Goal: Task Accomplishment & Management: Manage account settings

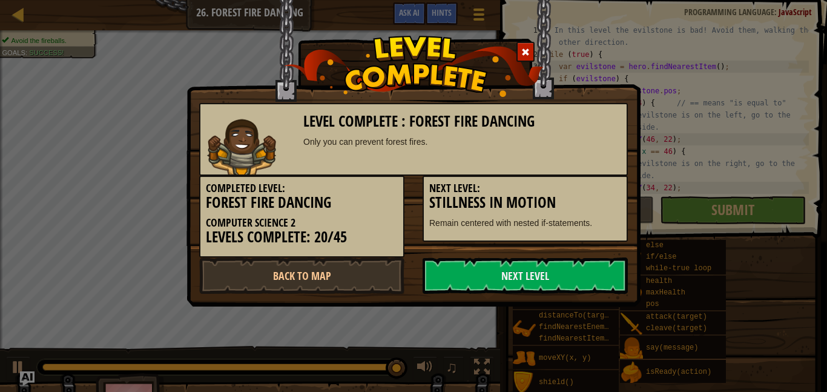
scroll to position [5, 16]
click at [531, 272] on link "Next Level" at bounding box center [525, 275] width 205 height 36
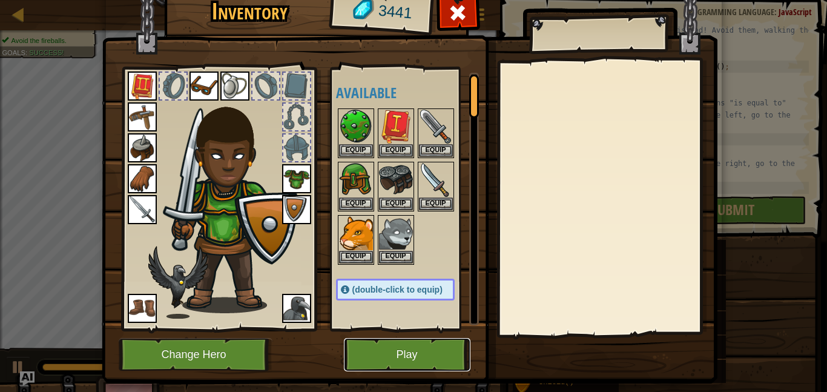
click at [442, 345] on button "Play" at bounding box center [407, 354] width 127 height 33
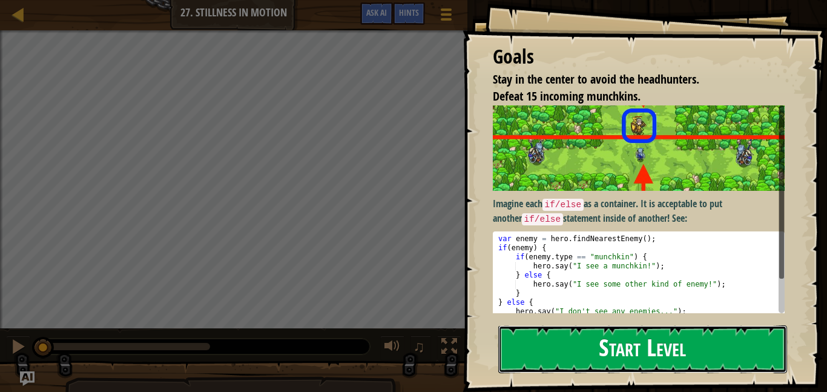
click at [556, 349] on button "Start Level" at bounding box center [643, 349] width 289 height 48
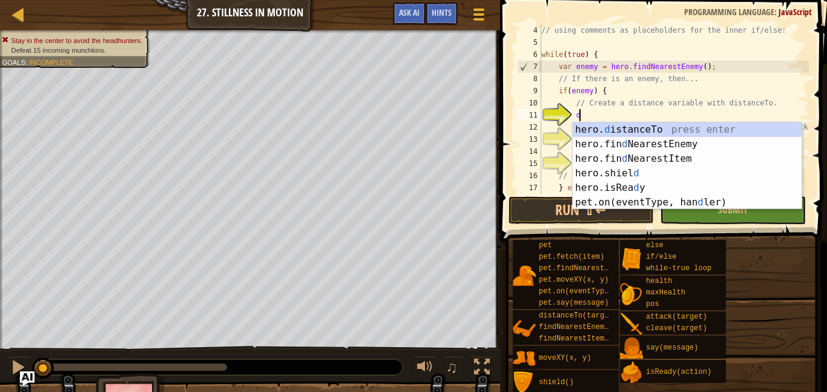
scroll to position [5, 6]
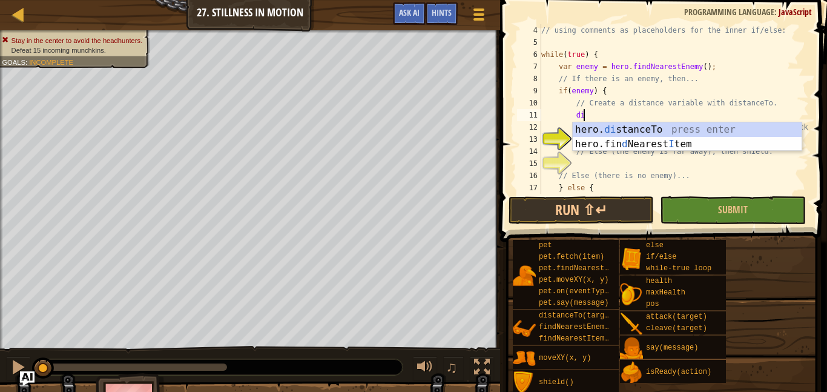
type textarea "d"
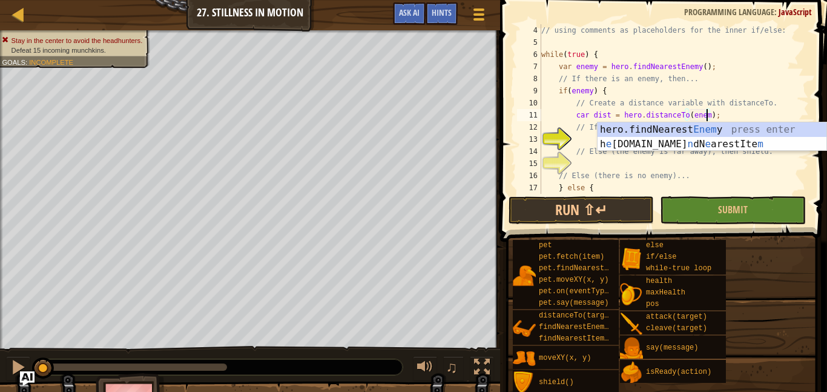
scroll to position [5, 24]
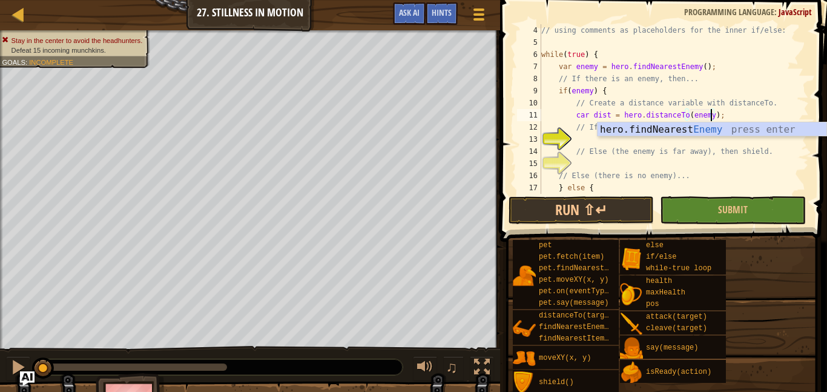
click at [683, 151] on div "// using comments as placeholders for the inner if/else: while ( true ) { var e…" at bounding box center [674, 121] width 270 height 194
type textarea "// Else (the enemy is far away), then shield."
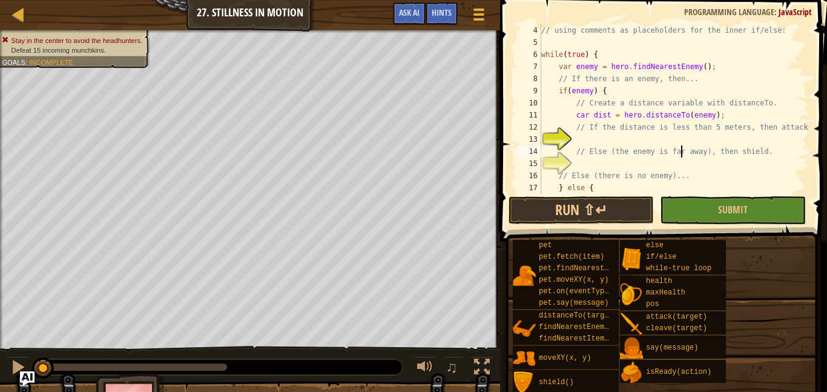
click at [695, 133] on div "// using comments as placeholders for the inner if/else: while ( true ) { var e…" at bounding box center [674, 121] width 270 height 194
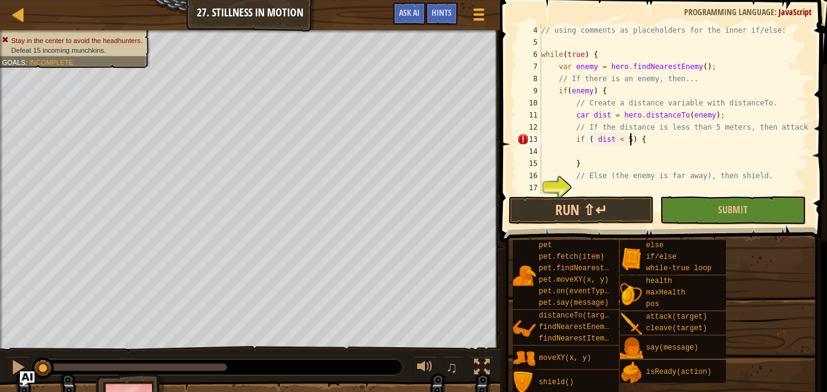
scroll to position [5, 13]
type textarea "if ( dist < 5 ) {"
type textarea "}"
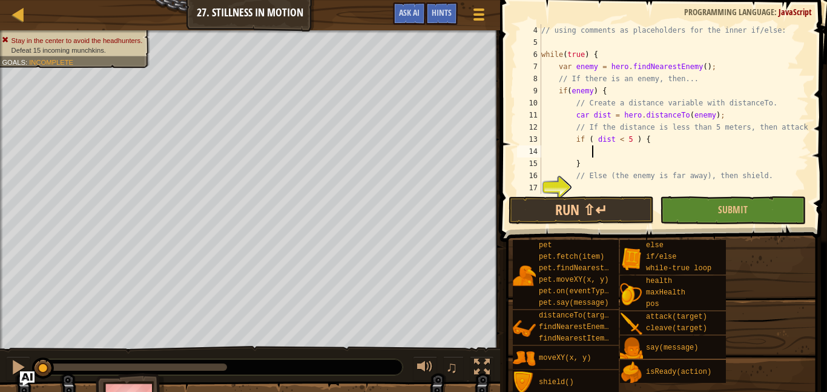
type textarea "g"
type textarea "// Else (the enemy is far away), then shield."
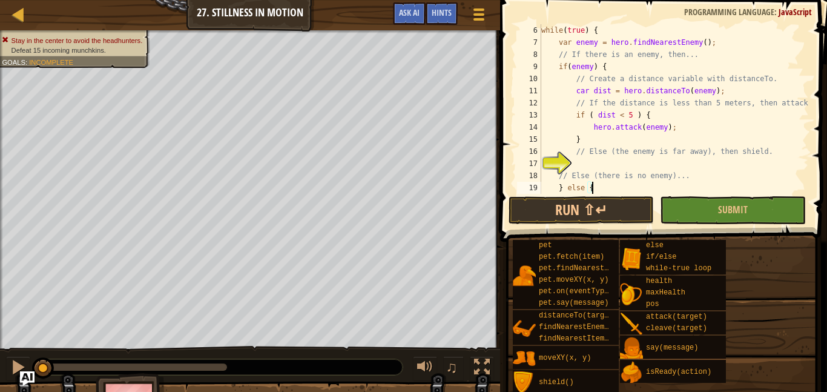
scroll to position [73, 0]
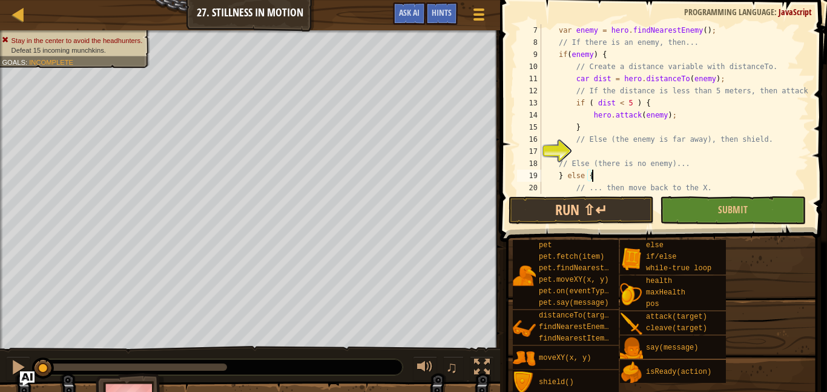
type textarea "// Else (there is no enemy)..."
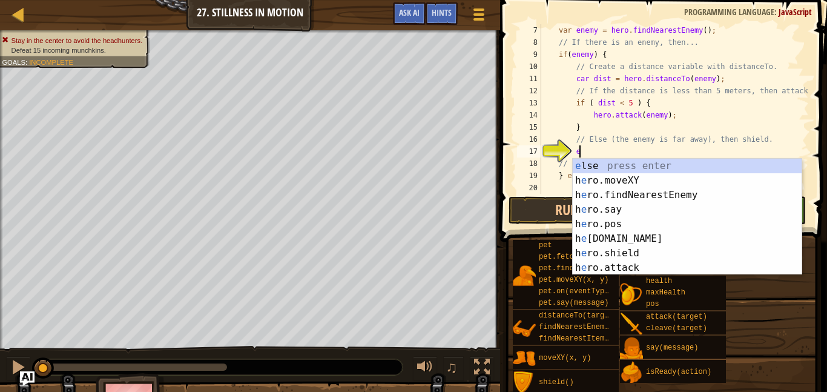
scroll to position [0, 0]
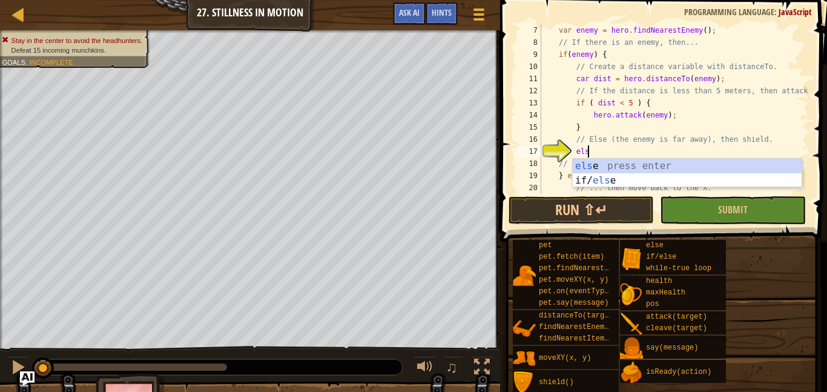
type textarea "else"
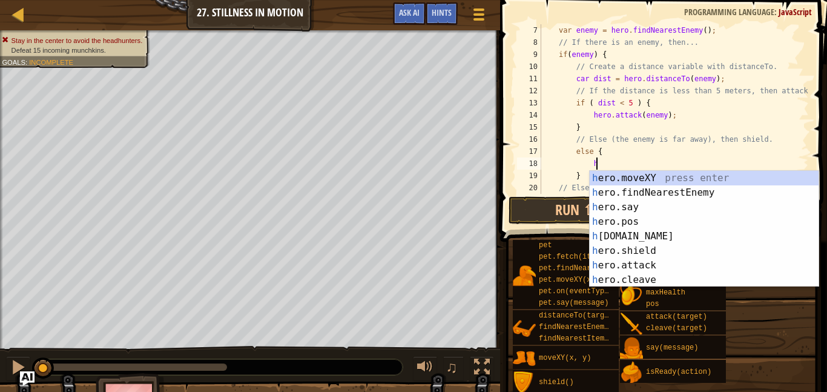
type textarea "he"
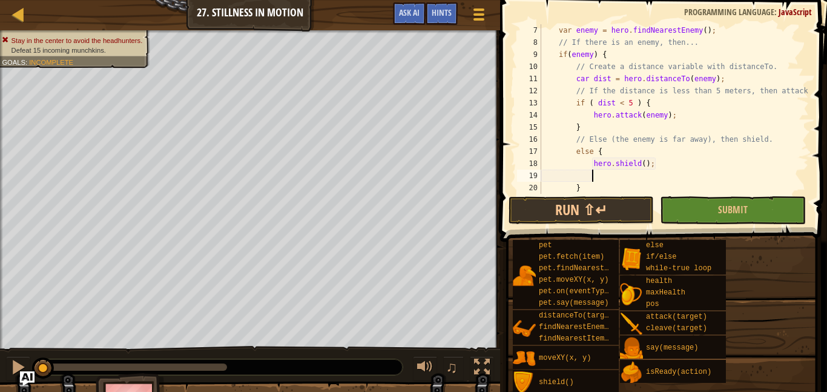
type textarea "hero.shield();"
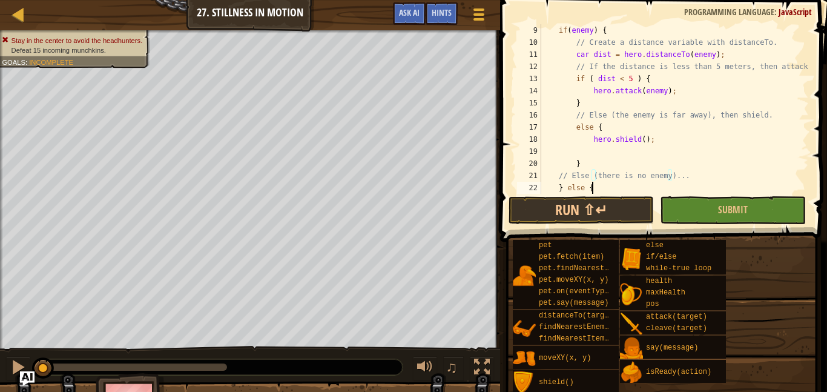
scroll to position [5, 2]
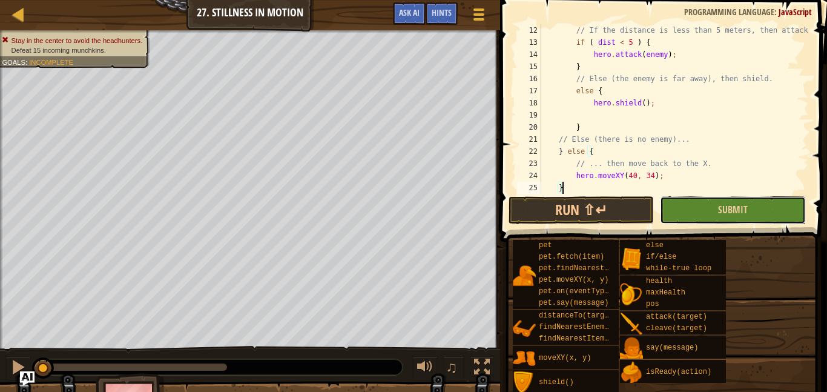
click at [706, 209] on button "Submit" at bounding box center [732, 210] width 145 height 28
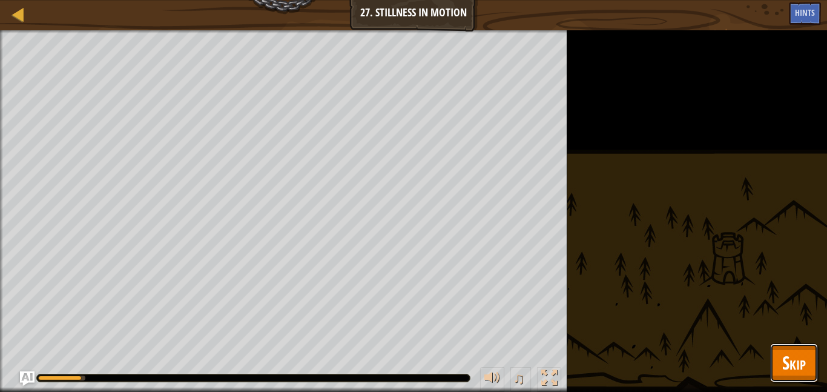
click at [810, 369] on button "Skip" at bounding box center [794, 362] width 48 height 39
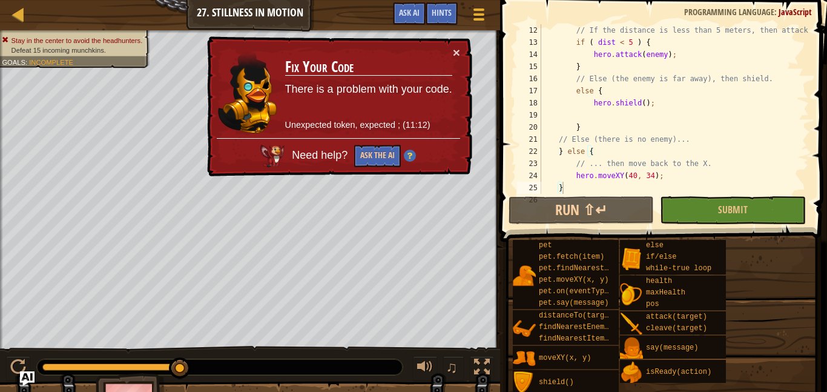
click at [452, 51] on td "Fix Your Code There is a problem with your code. Unexpected token, expected ; (…" at bounding box center [369, 92] width 168 height 92
click at [461, 50] on div "× Fix Your Code There is a problem with your code. Unexpected token, expected ;…" at bounding box center [339, 106] width 268 height 141
click at [687, 53] on div "// If the distance is less than 5 meters, then attack. if ( dist < 5 ) { hero .…" at bounding box center [674, 121] width 270 height 194
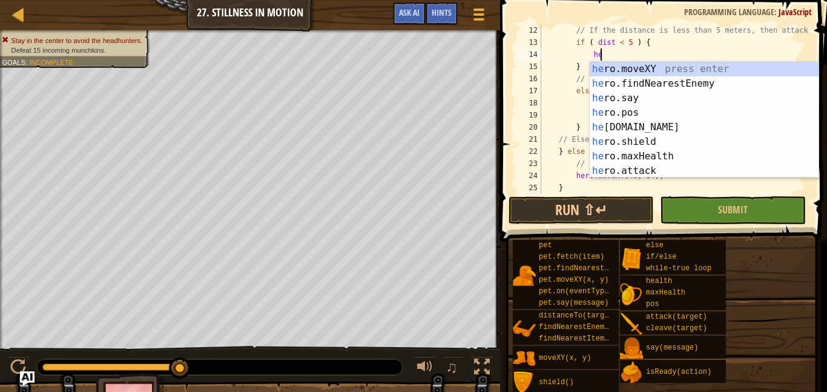
type textarea "h"
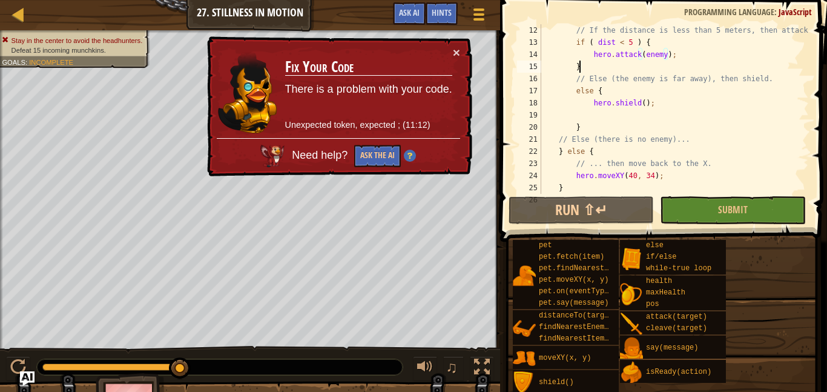
scroll to position [5, 5]
type textarea "hero.shield();"
type textarea "}"
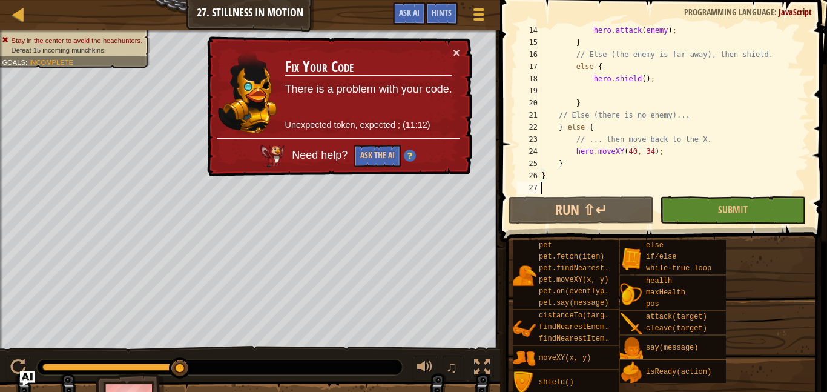
scroll to position [157, 0]
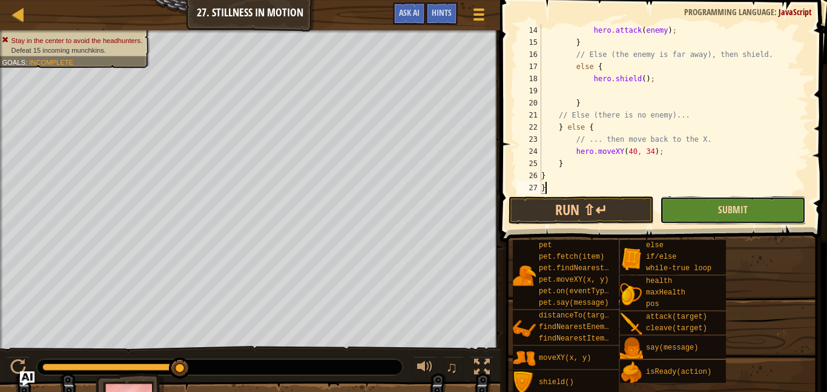
click at [743, 207] on span "Submit" at bounding box center [733, 209] width 30 height 13
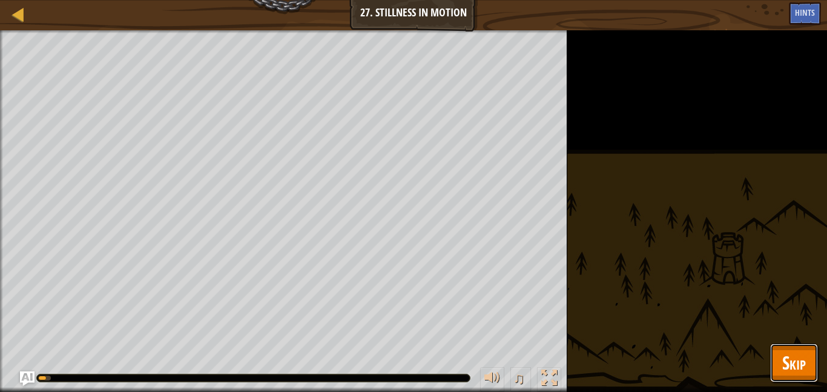
click at [789, 366] on span "Skip" at bounding box center [795, 362] width 24 height 25
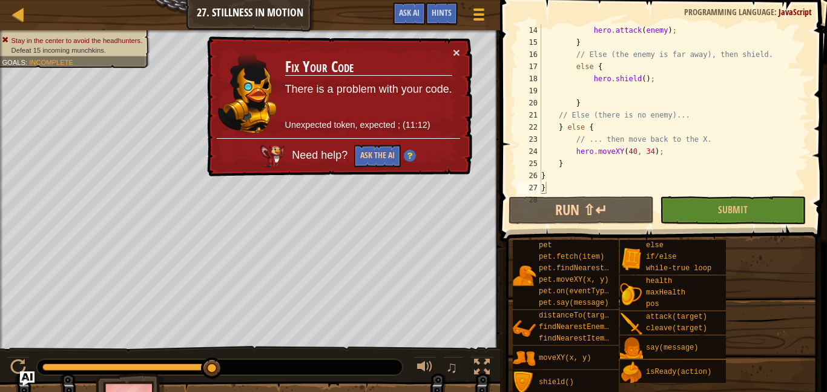
click at [638, 111] on div "hero . attack ( enemy ) ; } // Else (the enemy is far away), then shield. else …" at bounding box center [674, 121] width 270 height 194
type textarea "}"
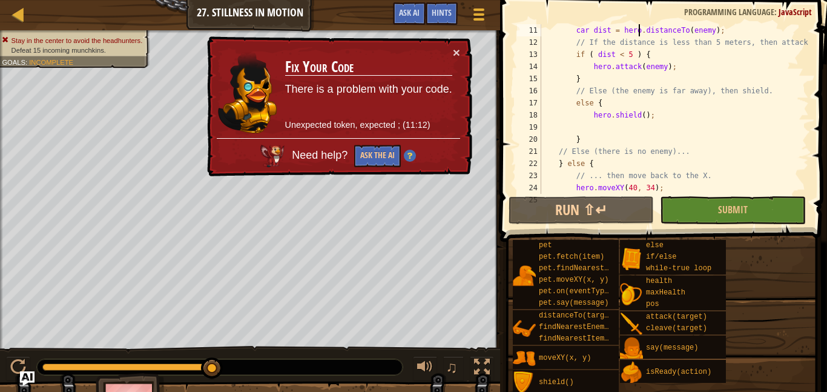
scroll to position [121, 0]
click at [455, 50] on button "×" at bounding box center [456, 52] width 7 height 13
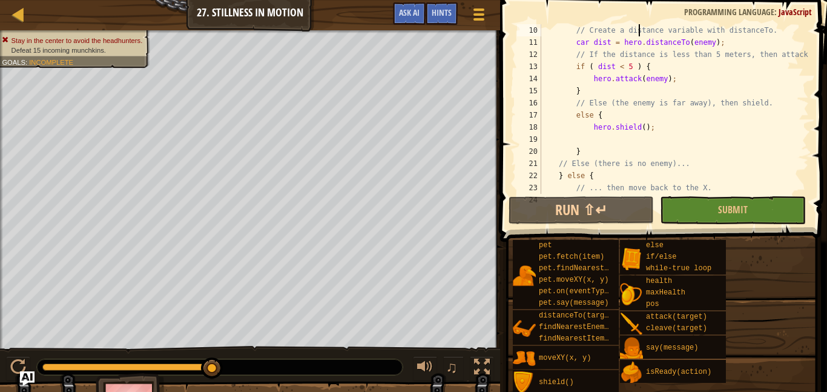
scroll to position [97, 0]
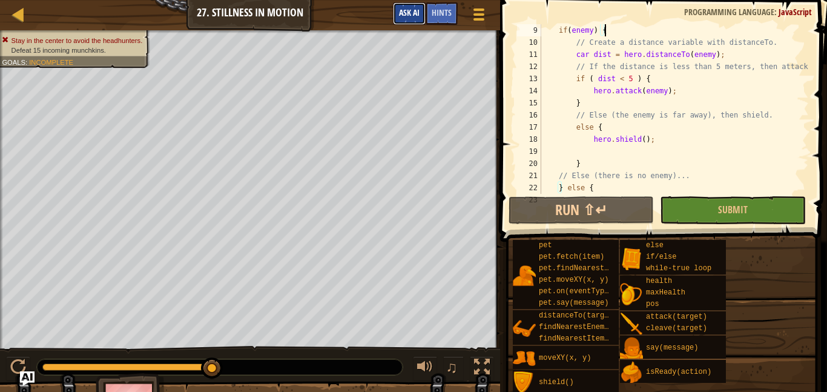
click at [408, 4] on button "Ask AI" at bounding box center [409, 13] width 33 height 22
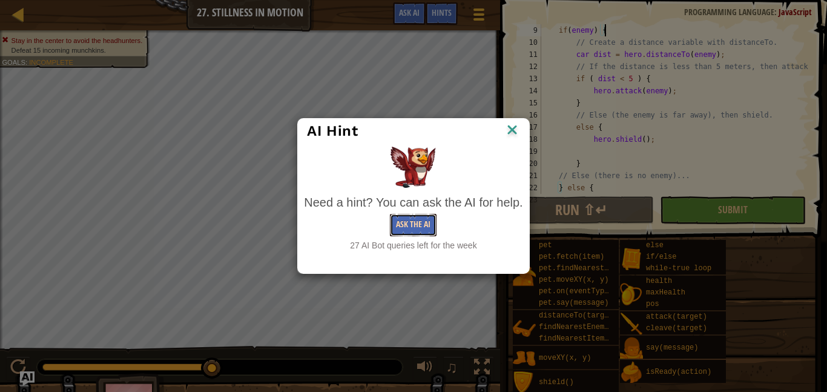
click at [424, 222] on button "Ask the AI" at bounding box center [413, 225] width 47 height 22
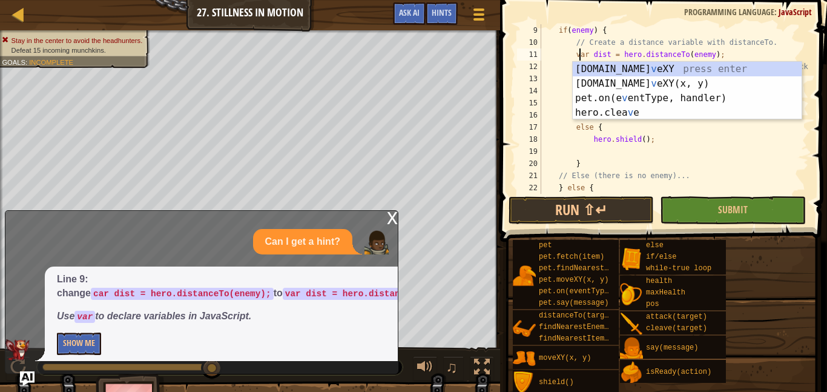
scroll to position [5, 5]
click at [609, 182] on div "if ( enemy ) { // Create a distance variable with distanceTo. var dist = hero .…" at bounding box center [674, 121] width 270 height 194
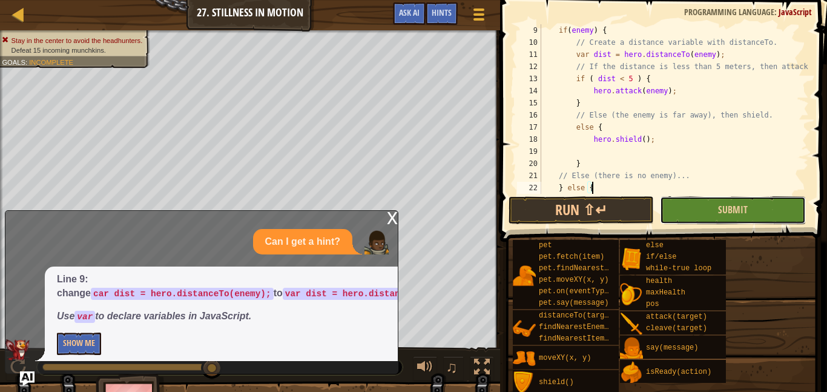
click at [700, 212] on button "Submit" at bounding box center [732, 210] width 145 height 28
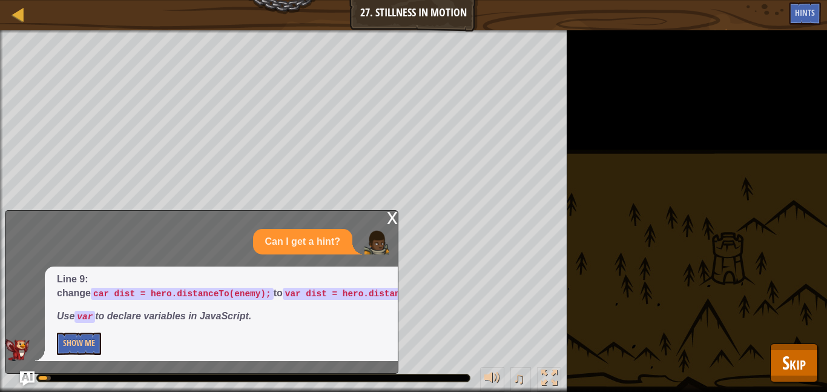
click at [397, 222] on div "x" at bounding box center [392, 217] width 11 height 12
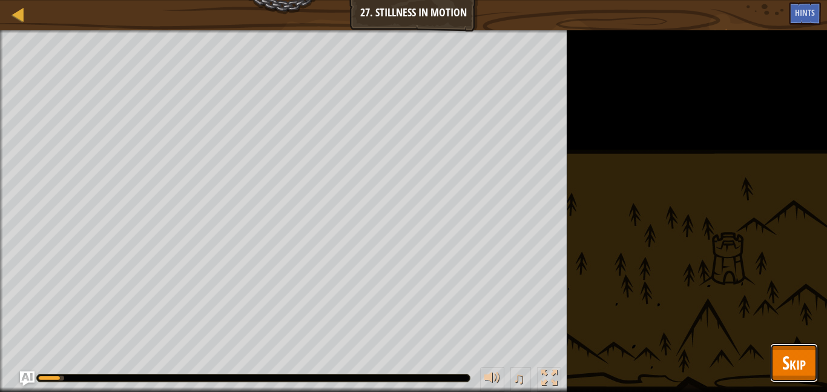
click at [795, 352] on span "Skip" at bounding box center [795, 362] width 24 height 25
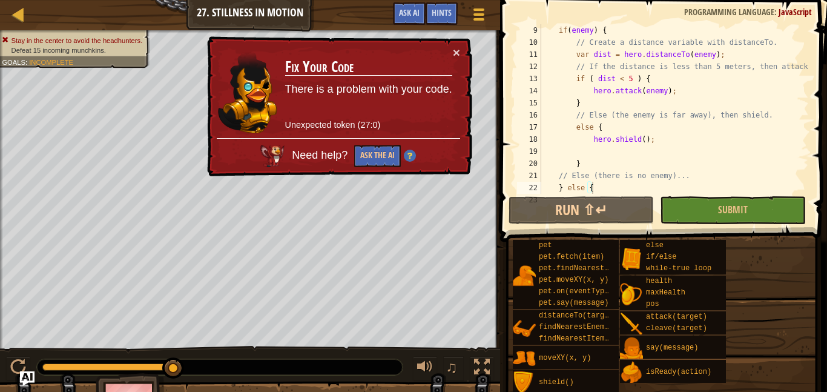
click at [614, 78] on div "if ( enemy ) { // Create a distance variable with distanceTo. var dist = hero .…" at bounding box center [674, 121] width 270 height 194
click at [393, 157] on button "Ask the AI" at bounding box center [377, 156] width 47 height 22
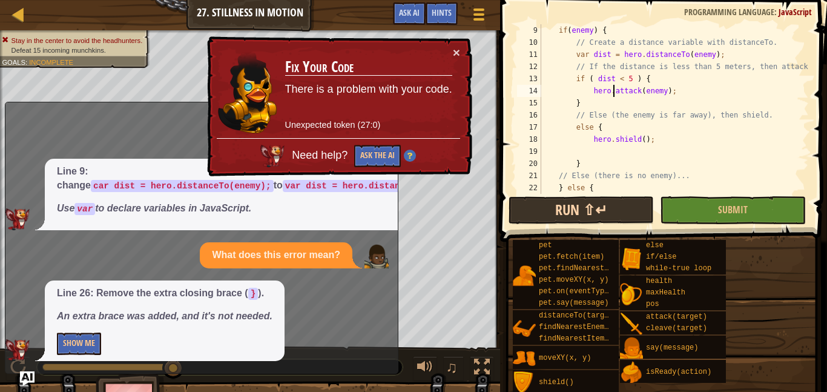
scroll to position [5, 5]
type textarea "hero.shield();"
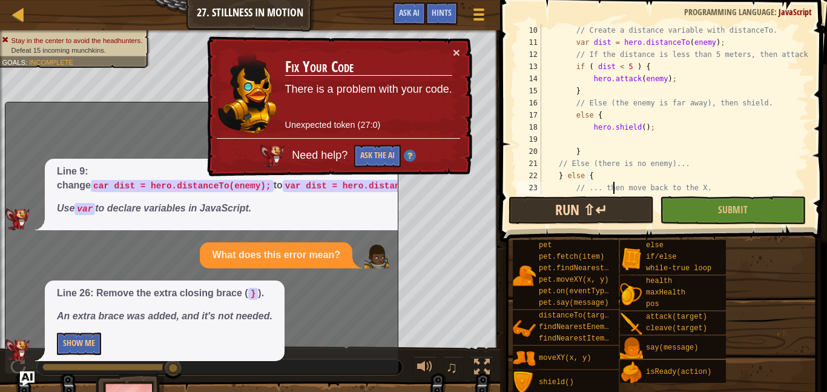
scroll to position [133, 0]
type textarea "}"
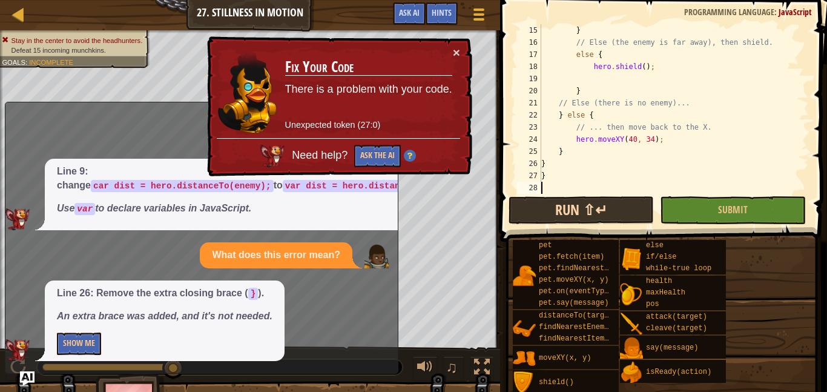
type textarea "}"
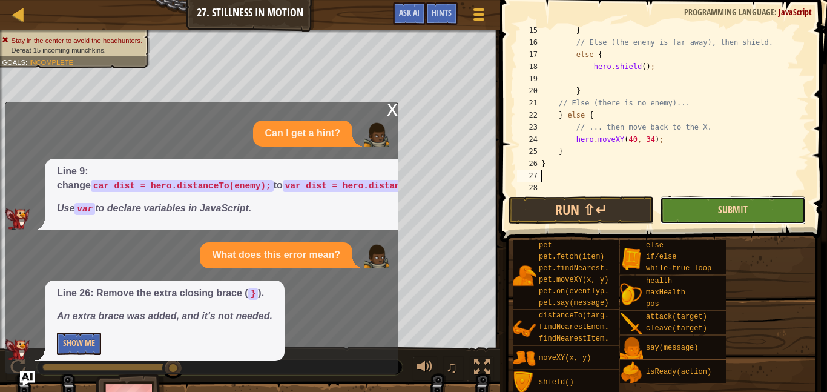
click at [720, 209] on span "Submit" at bounding box center [733, 209] width 30 height 13
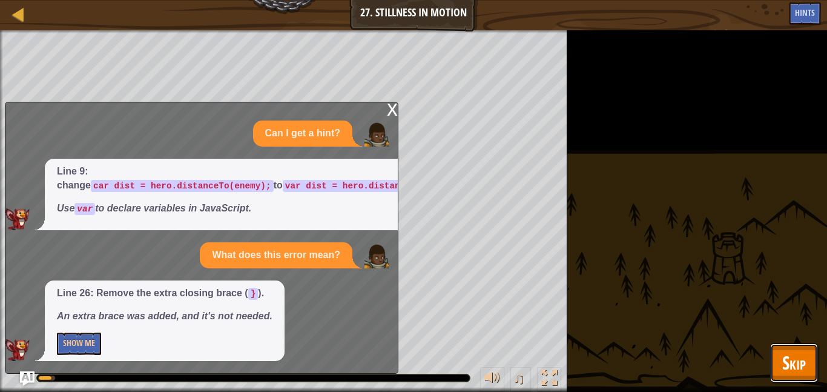
click at [802, 376] on button "Skip" at bounding box center [794, 362] width 48 height 39
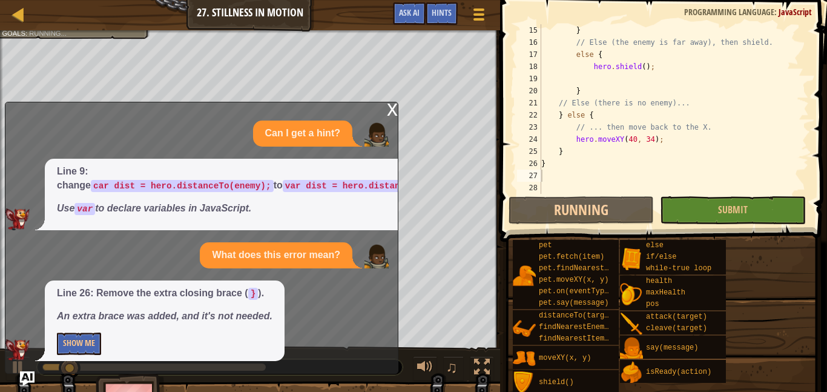
click at [388, 105] on div "x" at bounding box center [392, 108] width 11 height 12
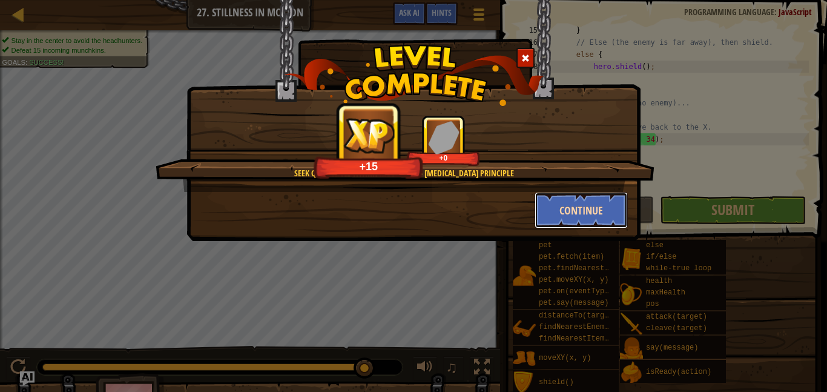
click at [614, 196] on button "Continue" at bounding box center [582, 210] width 94 height 36
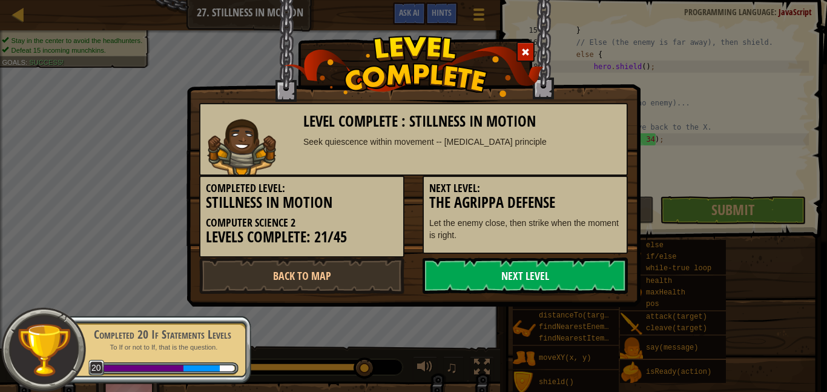
click at [575, 265] on link "Next Level" at bounding box center [525, 275] width 205 height 36
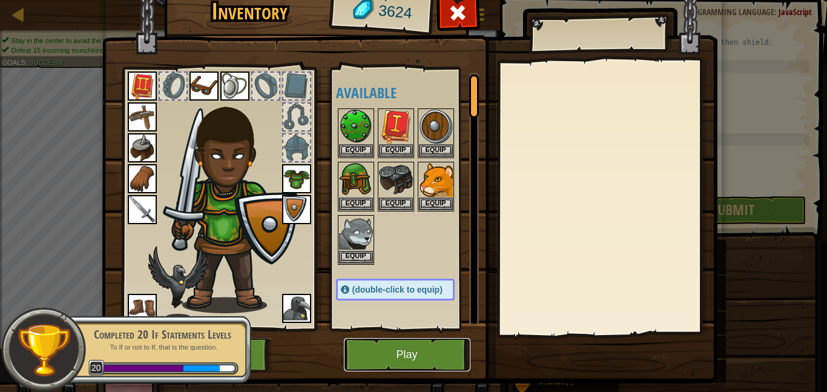
click at [362, 350] on button "Play" at bounding box center [407, 354] width 127 height 33
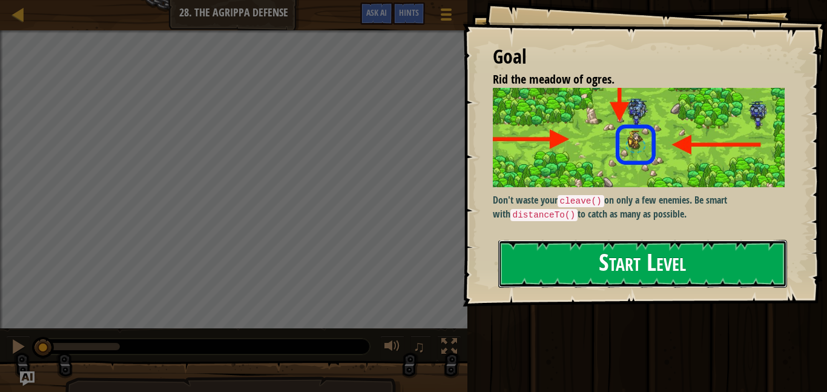
click at [651, 270] on button "Start Level" at bounding box center [643, 264] width 289 height 48
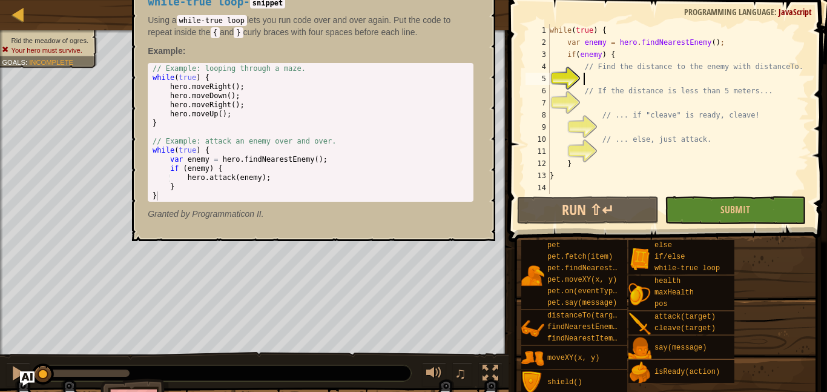
click at [652, 270] on div "while-true loop" at bounding box center [693, 269] width 83 height 12
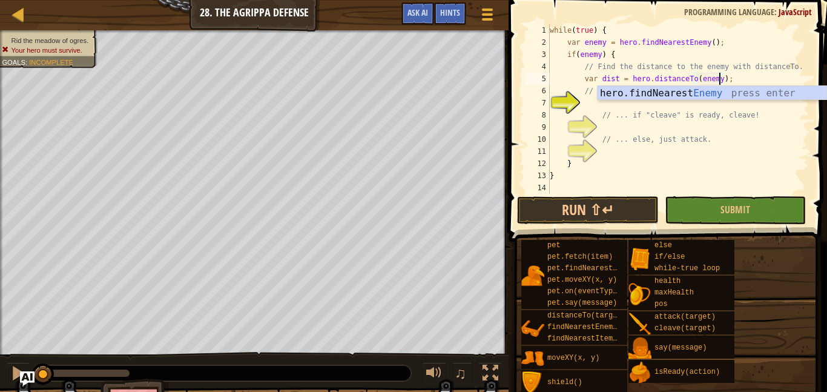
scroll to position [5, 25]
click at [550, 147] on div "11" at bounding box center [538, 151] width 24 height 12
type textarea "}"
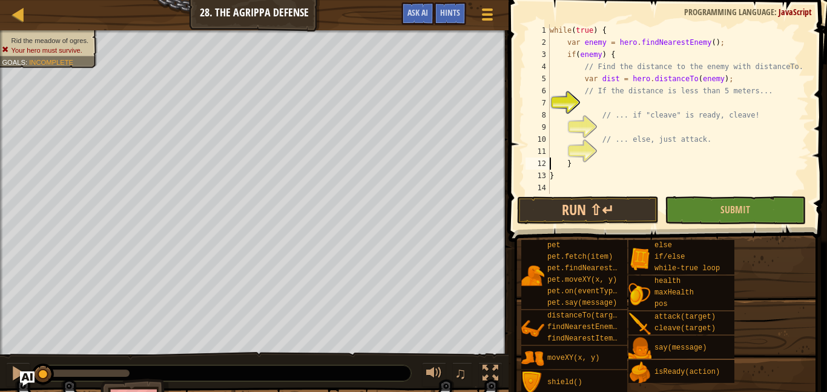
scroll to position [5, 2]
click at [615, 102] on div "while ( true ) { var enemy = hero . findNearestEnemy ( ) ; if ( enemy ) { // Fi…" at bounding box center [679, 121] width 262 height 194
type textarea "// ... if "cleave" is ready, cleave!"
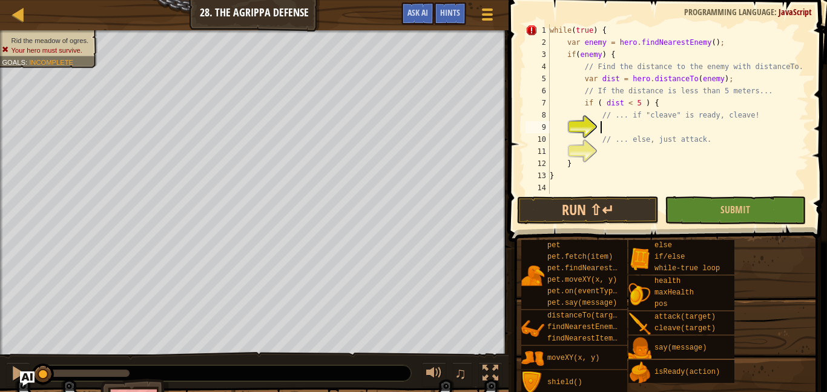
type textarea "// ... else, just attack."
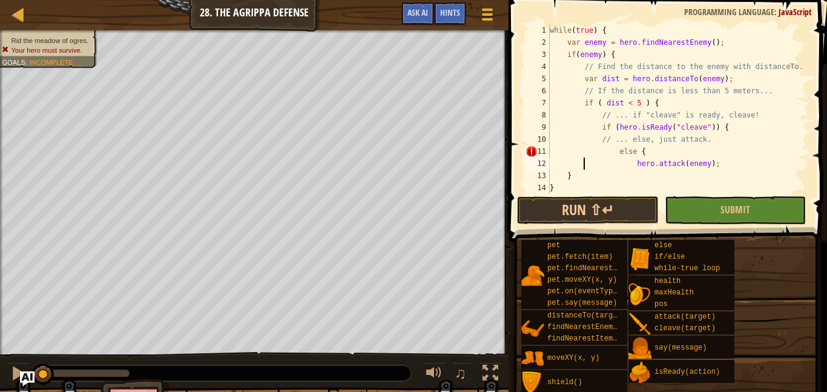
scroll to position [5, 2]
type textarea "}"
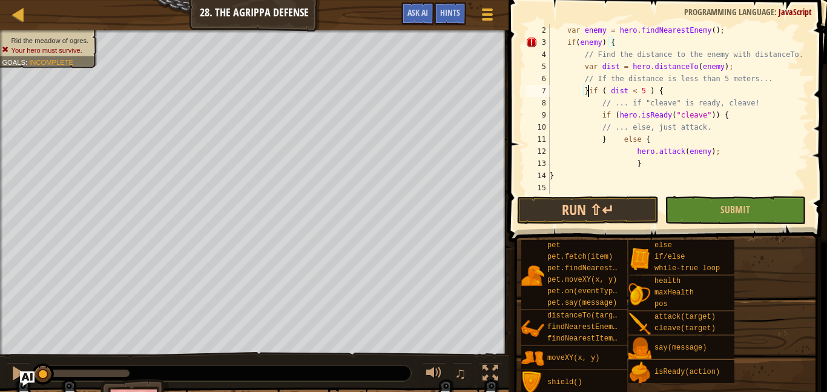
scroll to position [5, 6]
click at [726, 197] on button "Submit" at bounding box center [735, 210] width 141 height 28
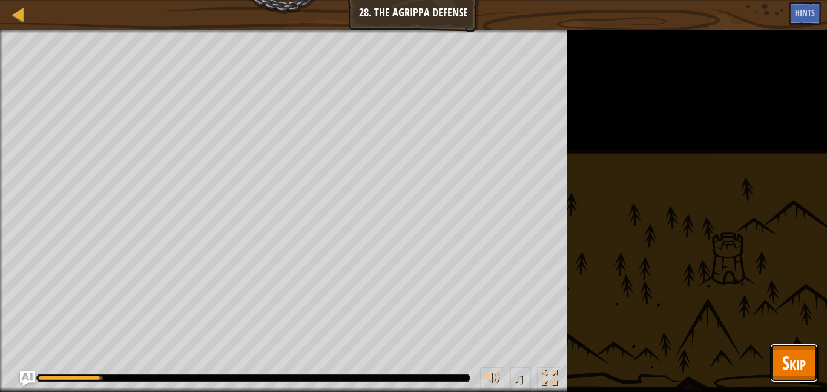
click at [815, 366] on button "Skip" at bounding box center [794, 362] width 48 height 39
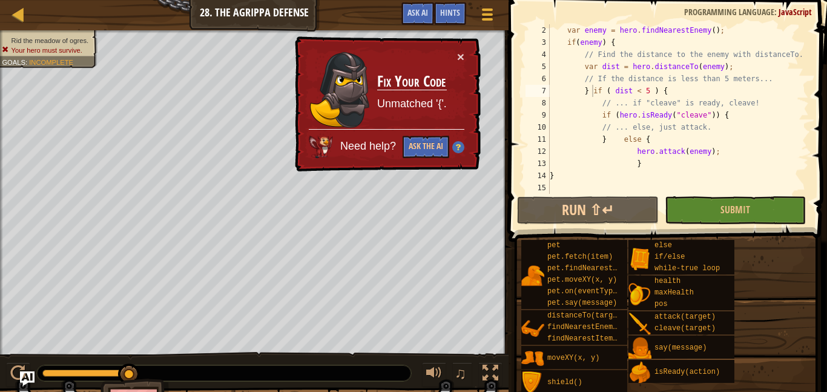
click at [636, 114] on div "var enemy = hero . findNearestEnemy ( ) ; if ( enemy ) { // Find the distance t…" at bounding box center [679, 121] width 262 height 194
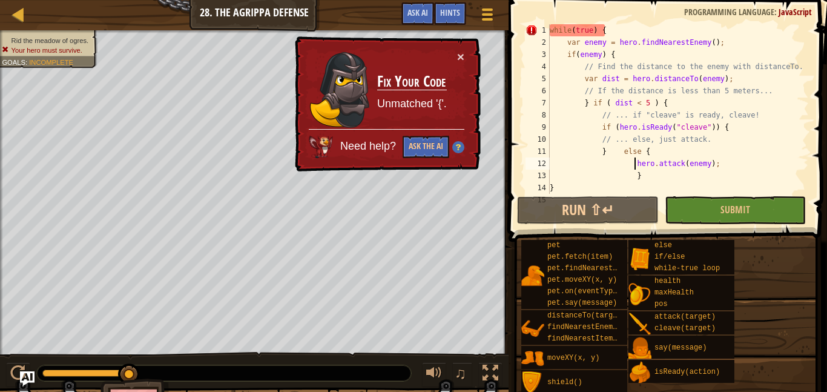
type textarea "}"
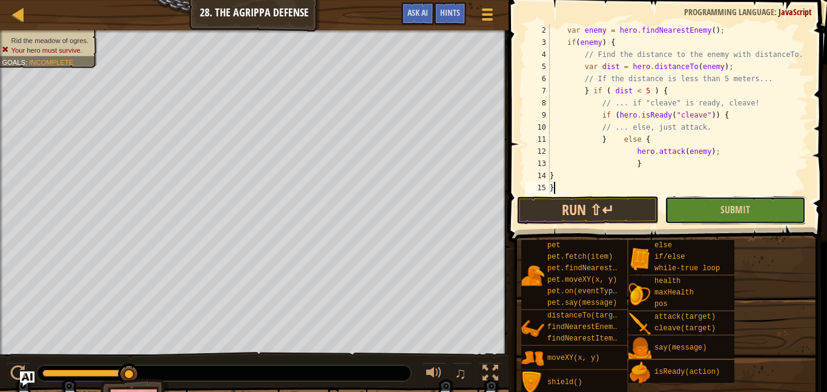
click at [738, 200] on button "Submit" at bounding box center [735, 210] width 141 height 28
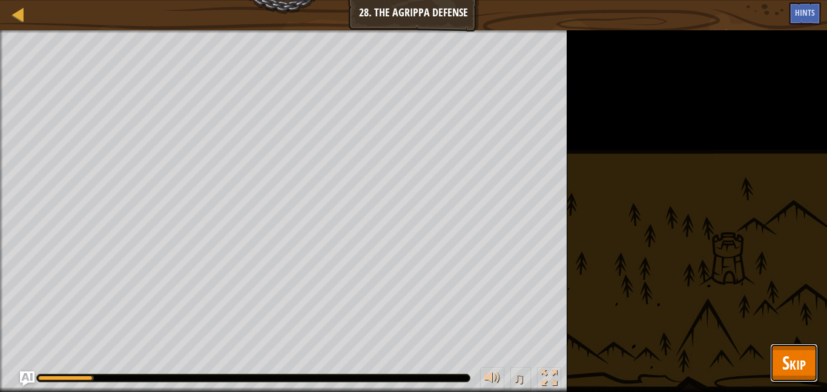
click at [803, 353] on span "Skip" at bounding box center [795, 362] width 24 height 25
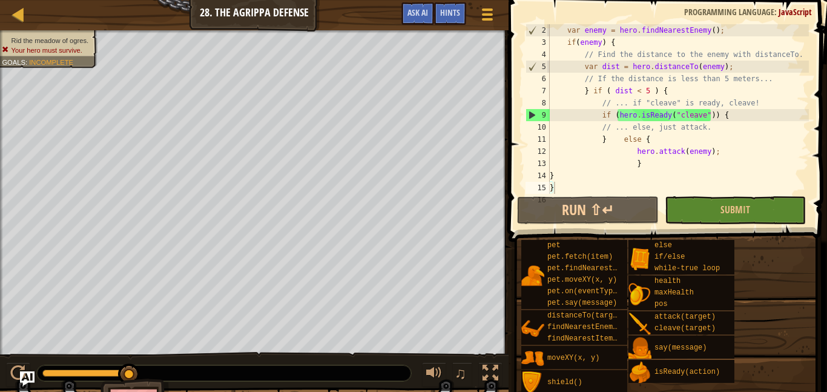
click at [663, 169] on div "var enemy = hero . findNearestEnemy ( ) ; if ( enemy ) { // Find the distance t…" at bounding box center [679, 121] width 262 height 194
click at [405, 19] on button "Ask AI" at bounding box center [418, 13] width 33 height 22
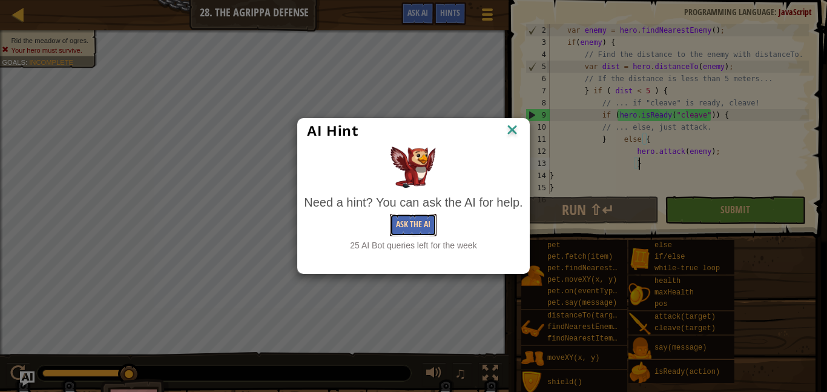
click at [433, 223] on button "Ask the AI" at bounding box center [413, 225] width 47 height 22
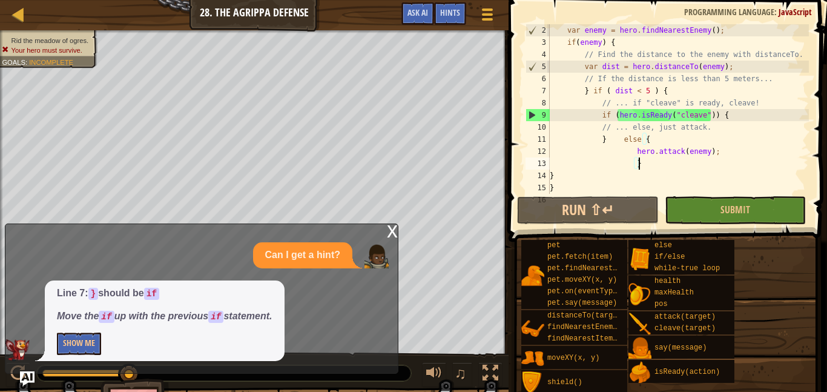
click at [589, 90] on div "var enemy = hero . findNearestEnemy ( ) ; if ( enemy ) { // Find the distance t…" at bounding box center [679, 121] width 262 height 194
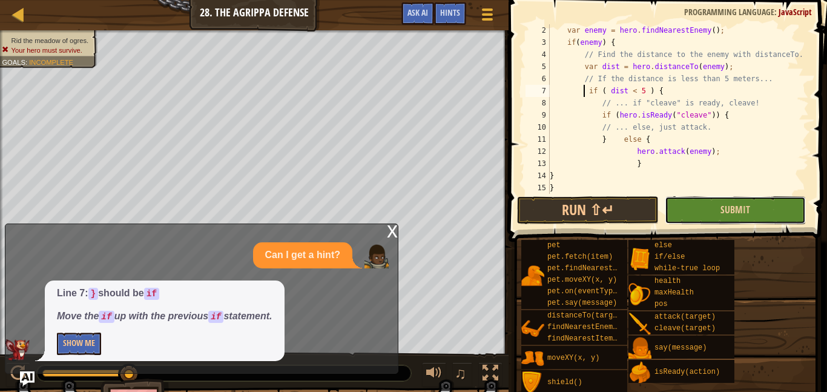
click at [720, 207] on button "Submit" at bounding box center [735, 210] width 141 height 28
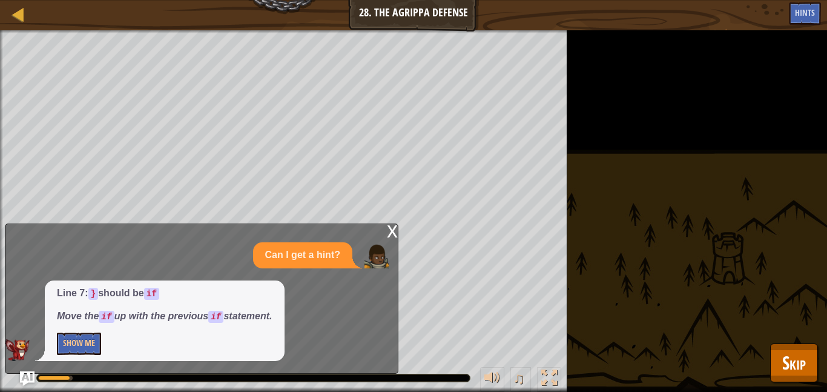
click at [389, 231] on div "x" at bounding box center [392, 230] width 11 height 12
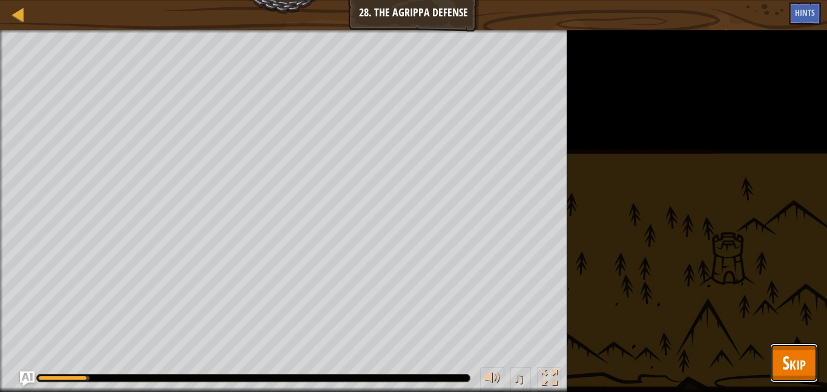
click at [799, 371] on span "Skip" at bounding box center [795, 362] width 24 height 25
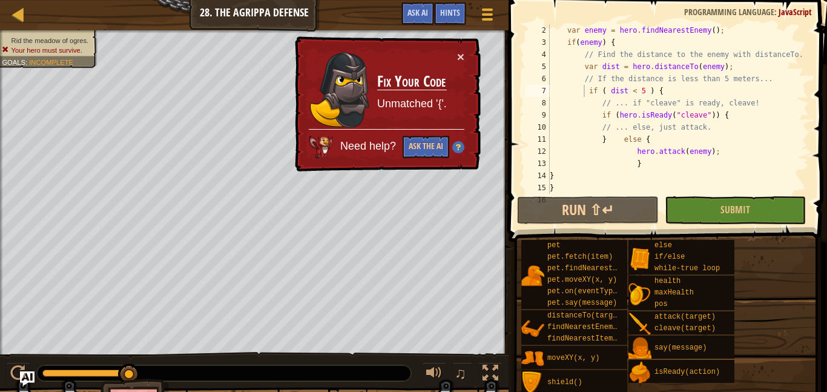
click at [609, 188] on div "var enemy = hero . findNearestEnemy ( ) ; if ( enemy ) { // Find the distance t…" at bounding box center [679, 121] width 262 height 194
type textarea "}"
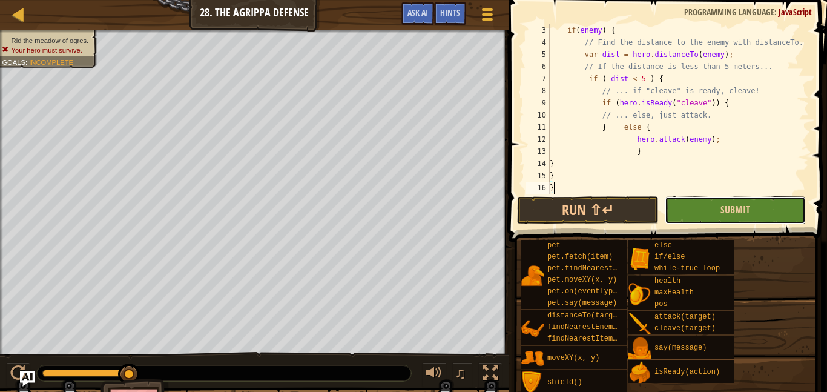
click at [716, 214] on button "Submit" at bounding box center [735, 210] width 141 height 28
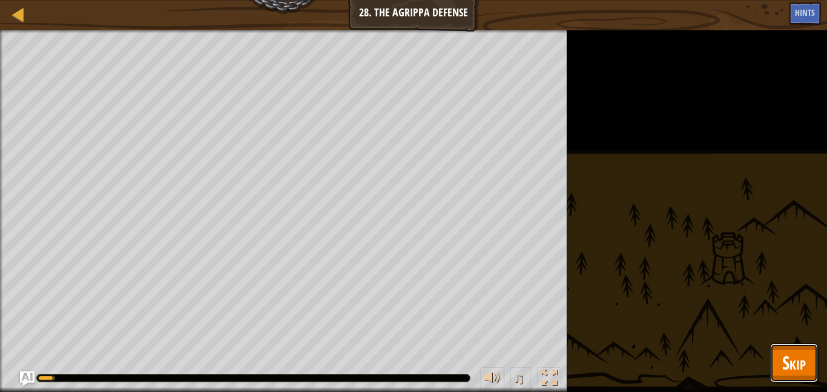
click at [798, 343] on button "Skip" at bounding box center [794, 362] width 48 height 39
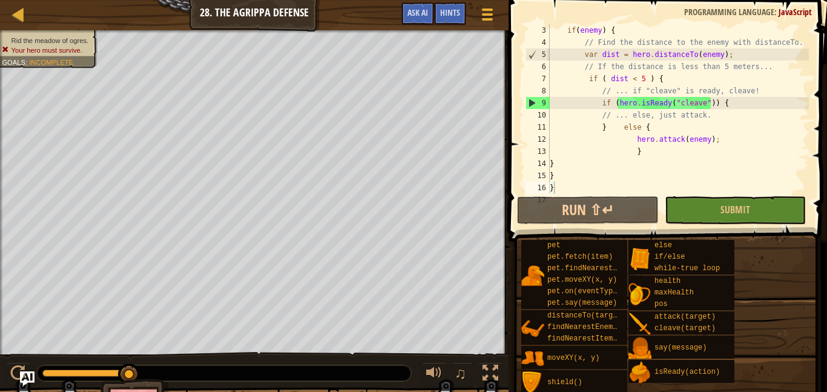
click at [597, 121] on div "if ( enemy ) { // Find the distance to the enemy with distanceTo. var dist = he…" at bounding box center [679, 121] width 262 height 194
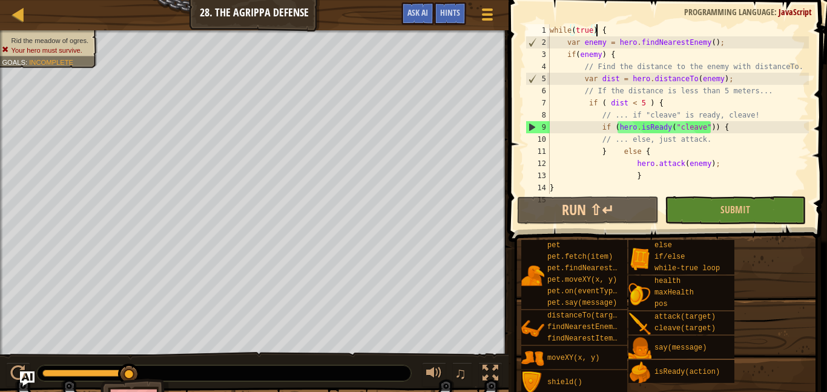
scroll to position [0, 0]
click at [419, 4] on button "Ask AI" at bounding box center [418, 13] width 33 height 22
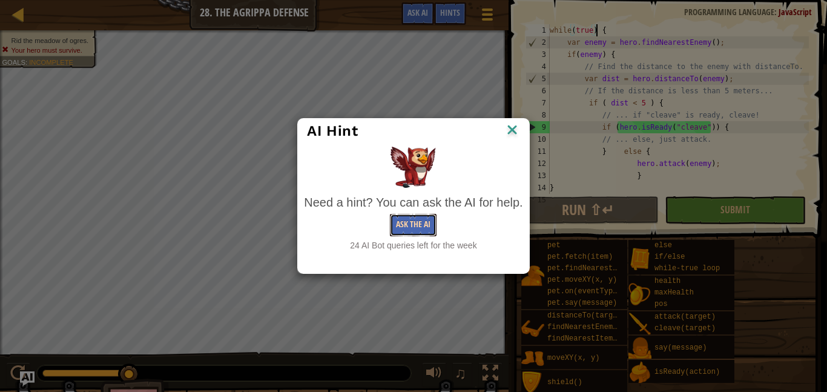
click at [416, 224] on button "Ask the AI" at bounding box center [413, 225] width 47 height 22
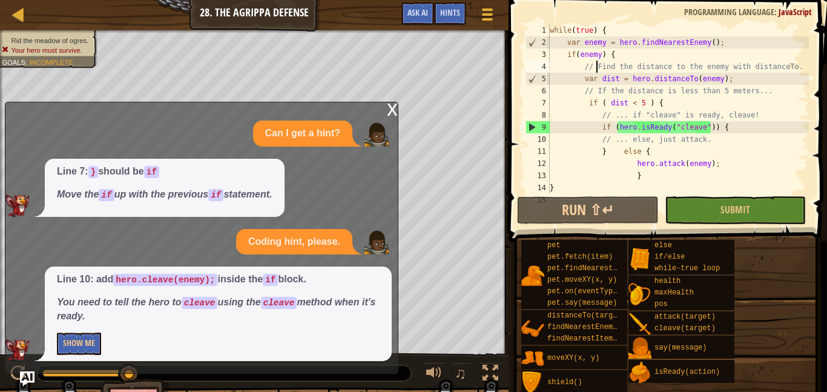
click at [746, 129] on div "while ( true ) { var enemy = hero . findNearestEnemy ( ) ; if ( enemy ) { // Fi…" at bounding box center [679, 121] width 262 height 194
type textarea "if (hero.isReady("cleave")) {"
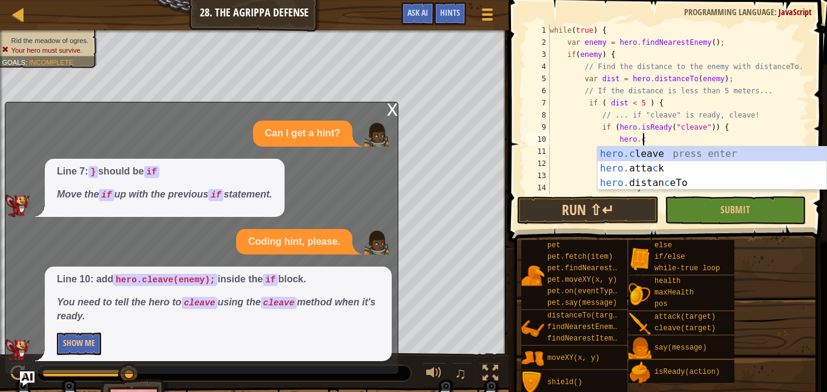
scroll to position [5, 13]
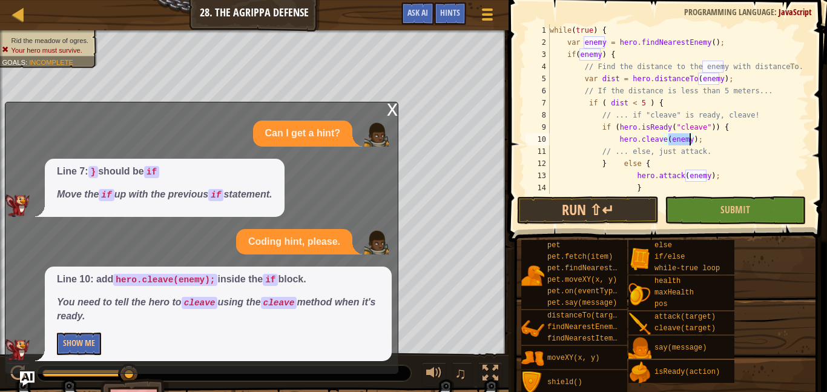
click at [755, 153] on div "while ( true ) { var enemy = hero . findNearestEnemy ( ) ; if ( enemy ) { // Fi…" at bounding box center [679, 121] width 262 height 194
type textarea "// ... else, just attack."
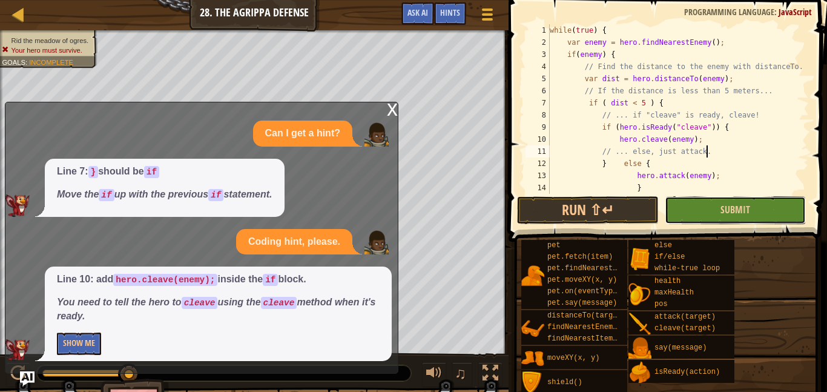
click at [705, 220] on button "Submit" at bounding box center [735, 210] width 141 height 28
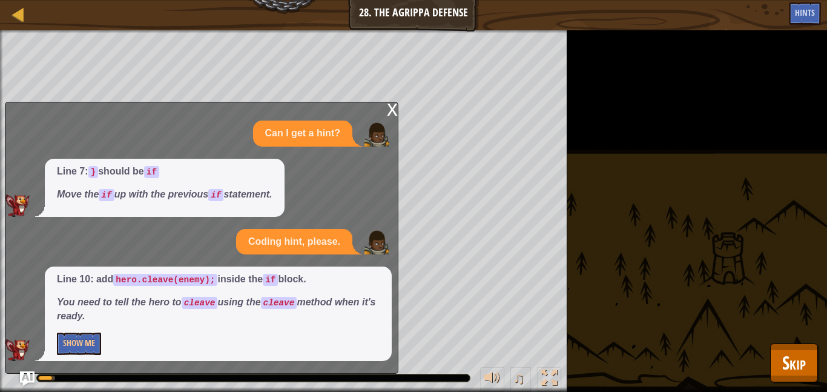
click at [394, 111] on div "x" at bounding box center [392, 108] width 11 height 12
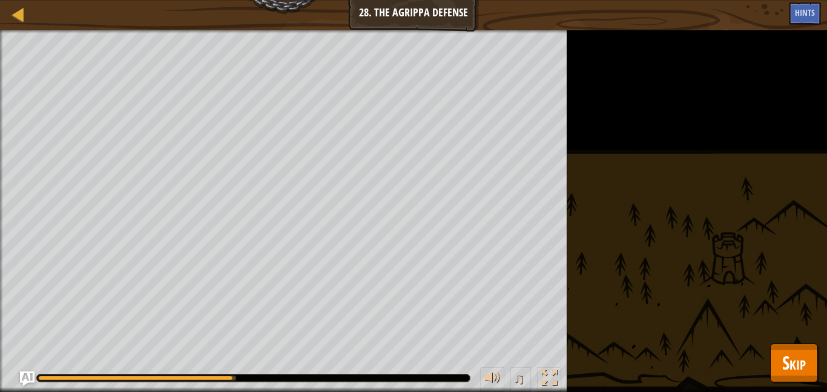
click at [0, 0] on div "pet pet.fetch(item) pet.findNearestByType(type) pet.moveXY(x, y) pet.on(eventTy…" at bounding box center [0, 0] width 0 height 0
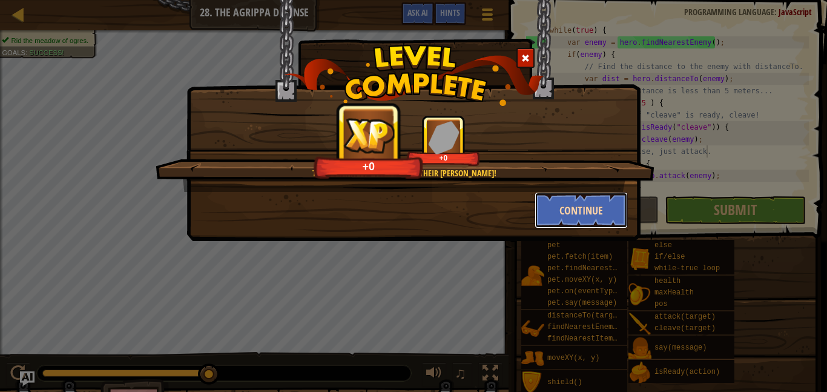
click at [592, 203] on button "Continue" at bounding box center [582, 210] width 94 height 36
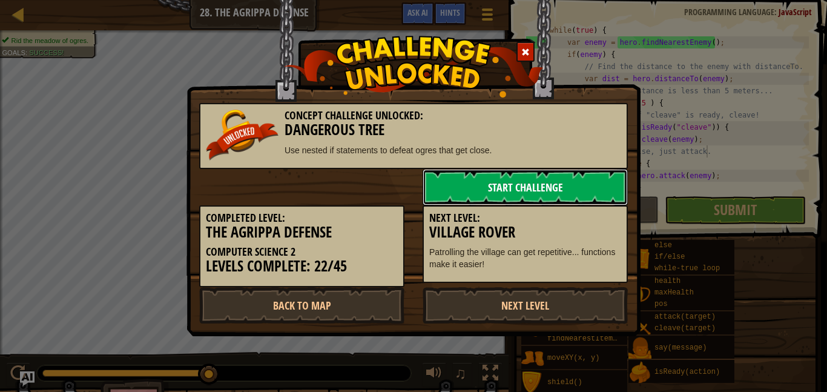
click at [592, 204] on link "Start Challenge" at bounding box center [525, 187] width 205 height 36
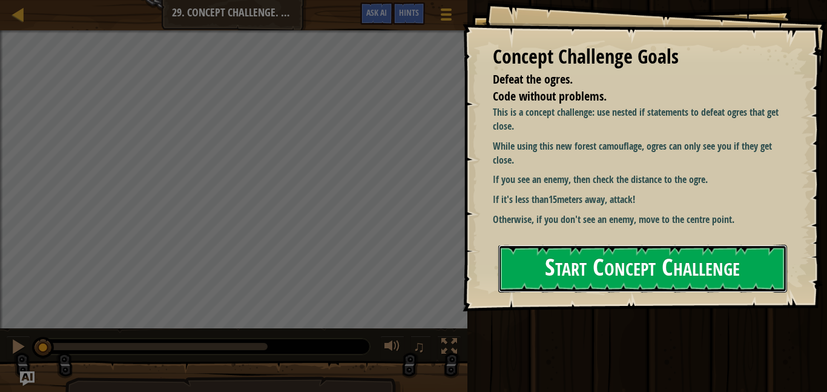
click at [531, 245] on button "Start Concept Challenge" at bounding box center [643, 269] width 289 height 48
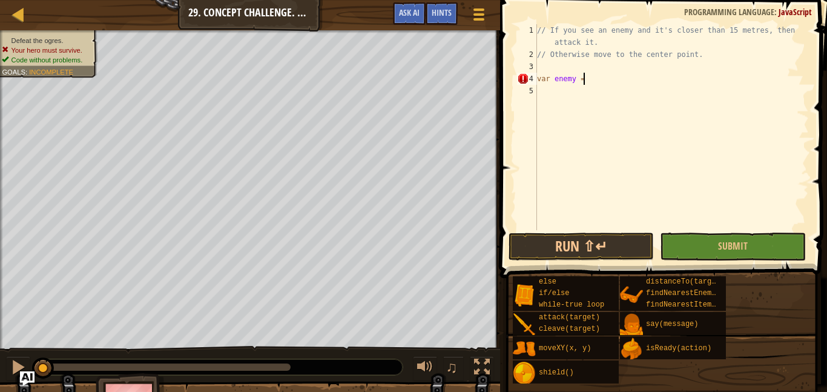
scroll to position [5, 6]
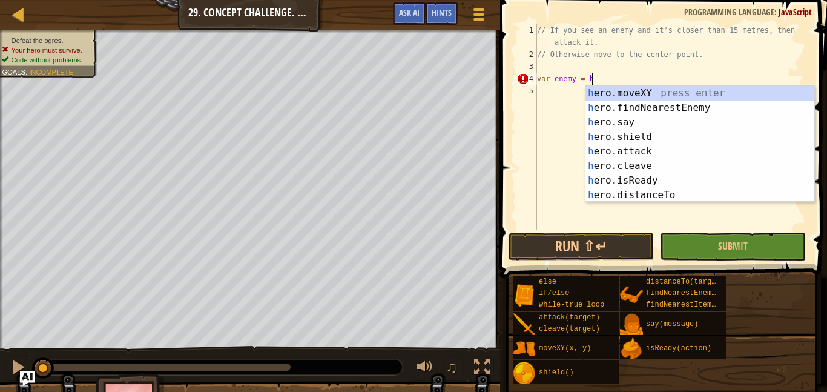
type textarea "var enemy = he"
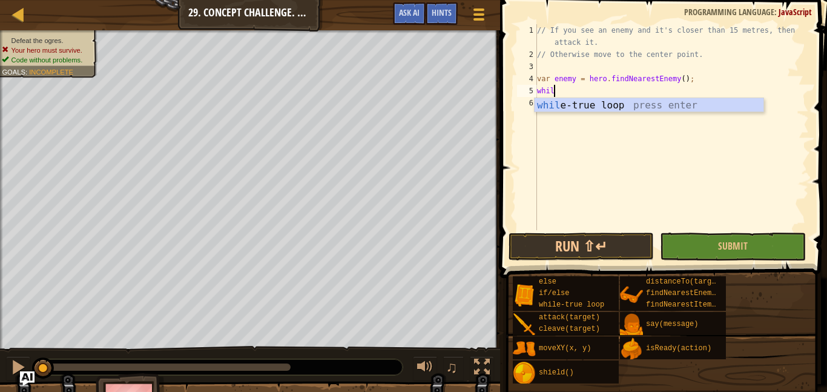
scroll to position [5, 2]
type textarea "while"
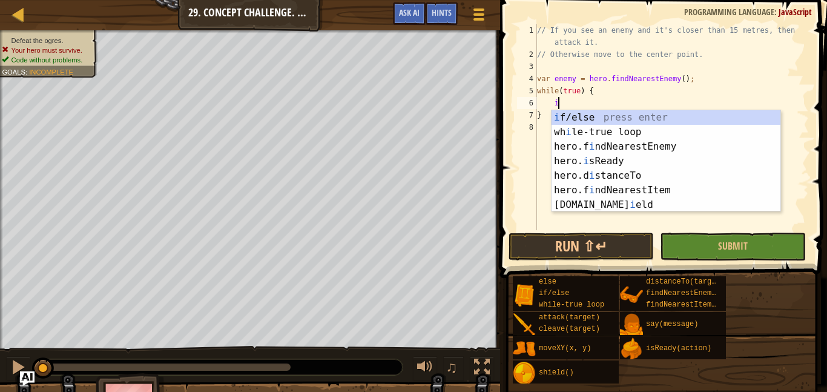
scroll to position [5, 3]
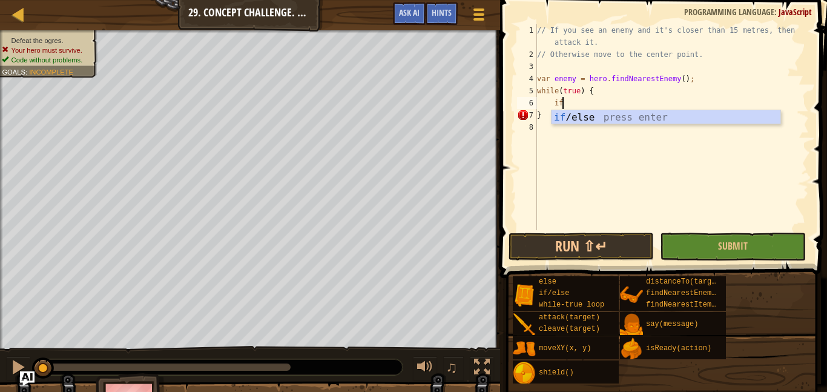
type textarea "if (enemy) {"
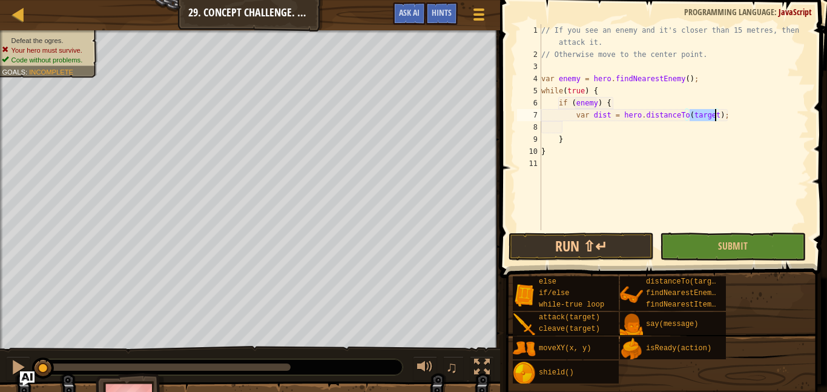
scroll to position [0, 0]
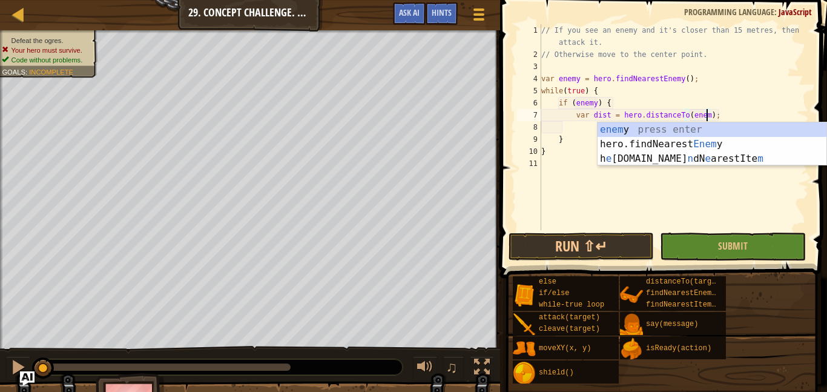
type textarea "var dist = hero.distanceTo(enemy);"
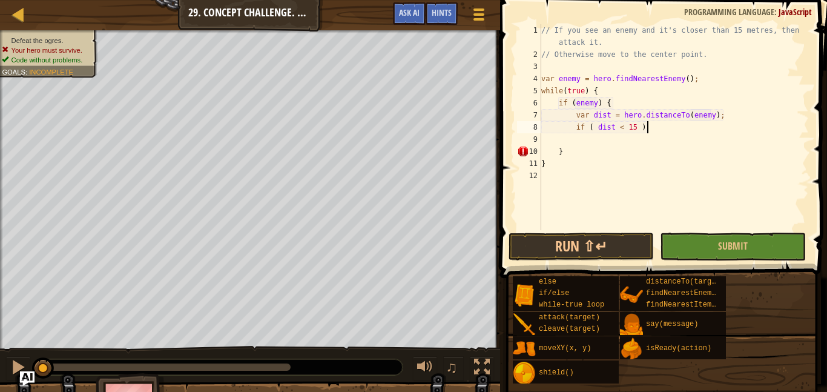
scroll to position [5, 15]
type textarea "}"
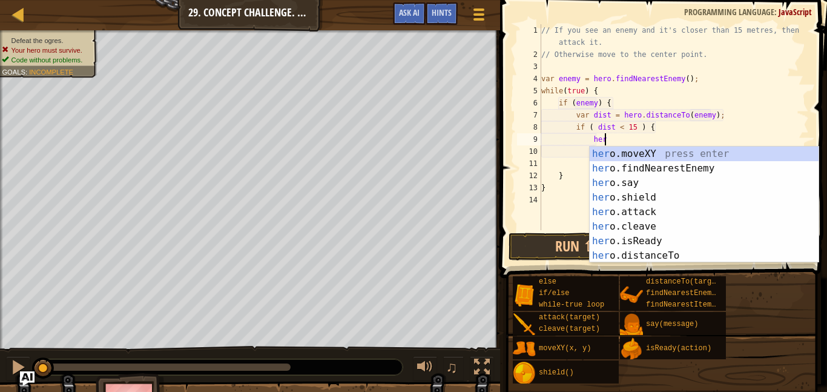
scroll to position [5, 8]
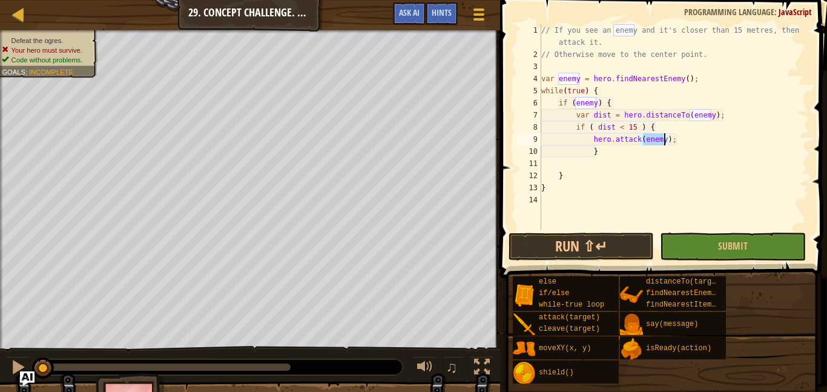
type textarea "}"
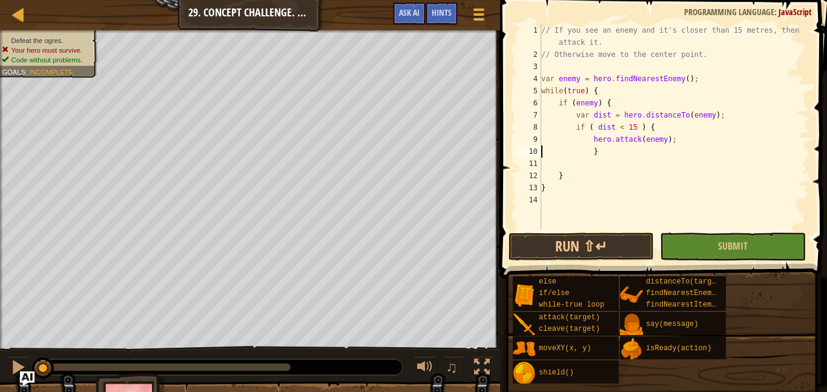
click at [627, 158] on div "// If you see an enemy and it's closer than 15 metres, then attack it. // Other…" at bounding box center [674, 145] width 270 height 242
click at [626, 157] on div "// If you see an enemy and it's closer than 15 metres, then attack it. // Other…" at bounding box center [674, 145] width 270 height 242
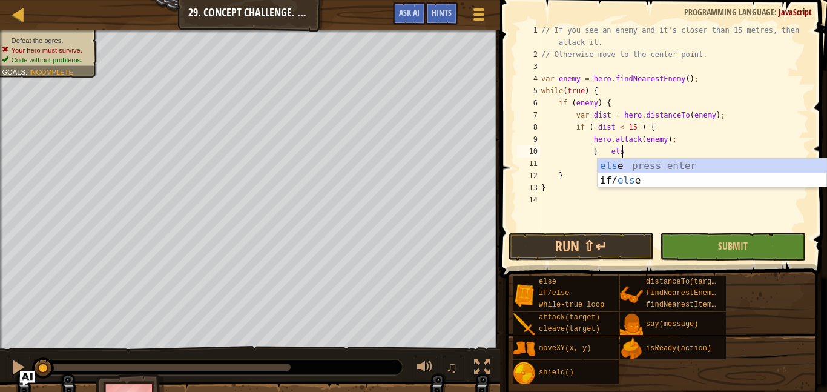
type textarea "} else"
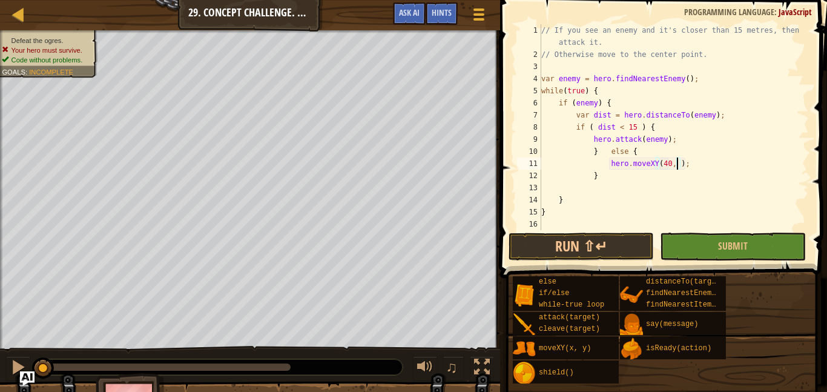
scroll to position [5, 21]
click at [678, 244] on button "Submit" at bounding box center [732, 247] width 145 height 28
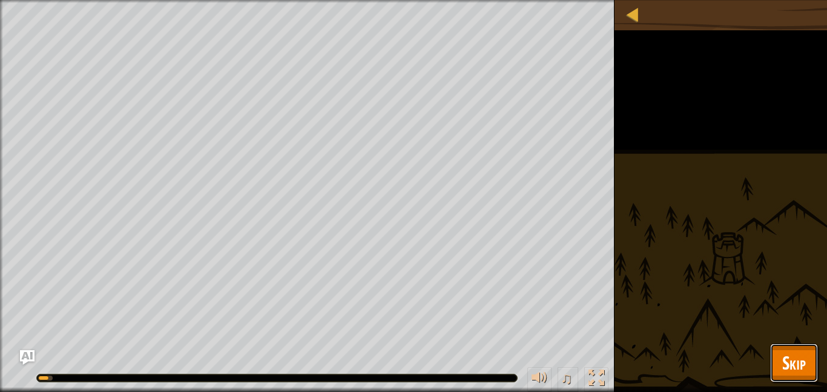
click at [797, 356] on span "Skip" at bounding box center [795, 362] width 24 height 25
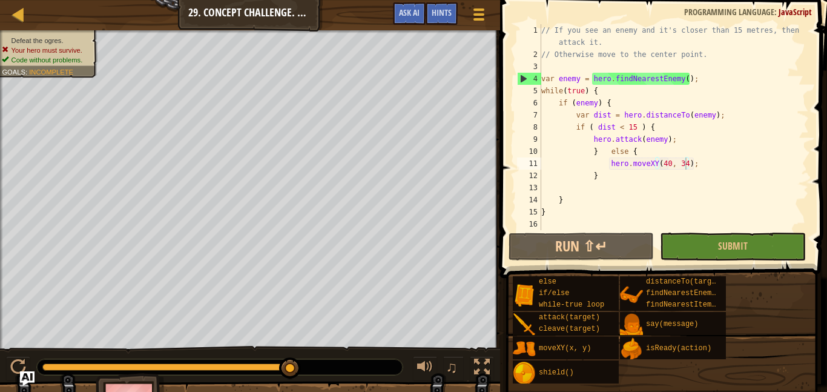
click at [543, 79] on div "// If you see an enemy and it's closer than 15 metres, then attack it. // Other…" at bounding box center [674, 145] width 270 height 242
type textarea "var enemy = hero.findNearestEnemy();"
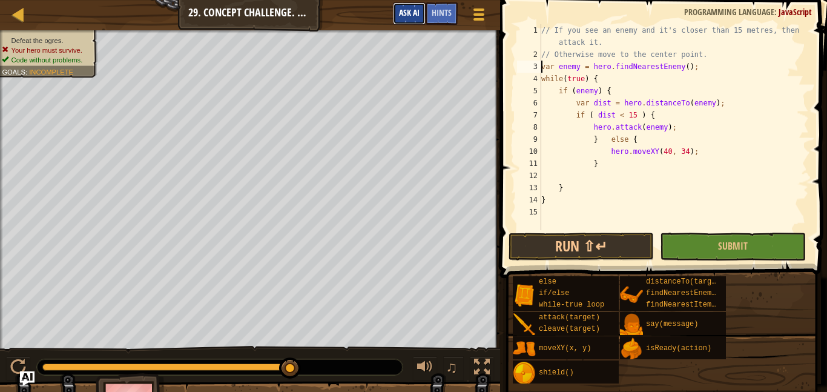
click at [403, 21] on button "Ask AI" at bounding box center [409, 13] width 33 height 22
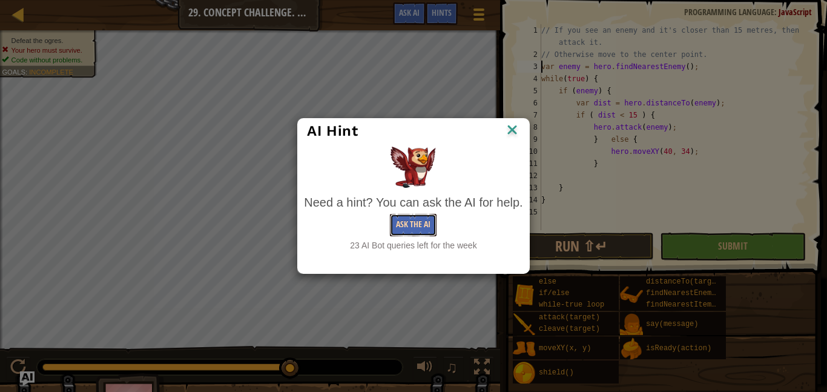
click at [434, 233] on button "Ask the AI" at bounding box center [413, 225] width 47 height 22
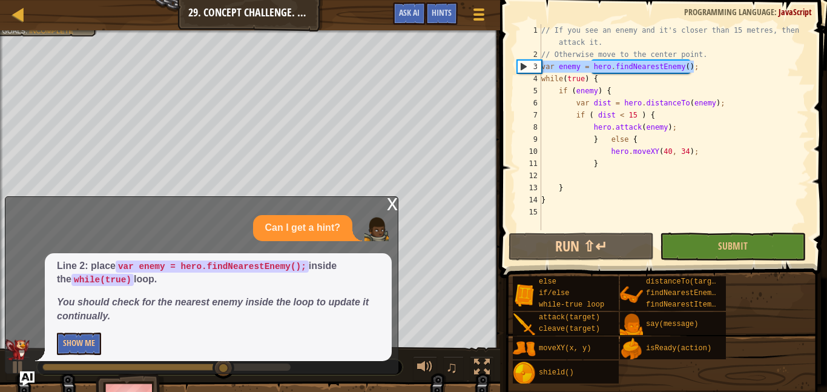
drag, startPoint x: 698, startPoint y: 66, endPoint x: 540, endPoint y: 68, distance: 157.5
click at [540, 68] on div "var enemy = hero.findNearestEnemy(); 1 2 3 4 5 6 7 8 9 10 11 12 13 14 15 // If …" at bounding box center [662, 127] width 294 height 206
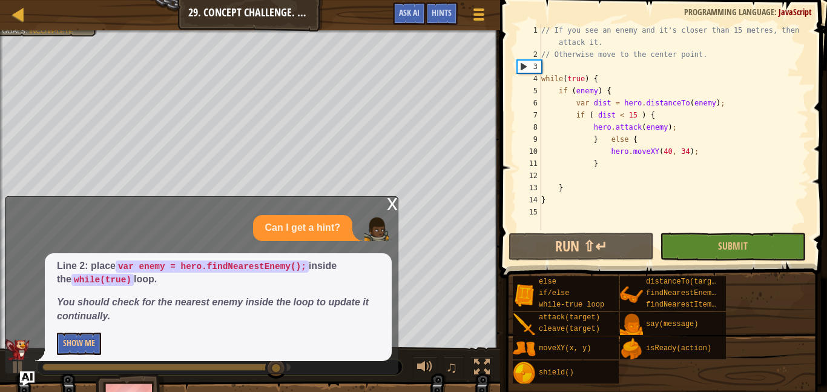
scroll to position [5, 0]
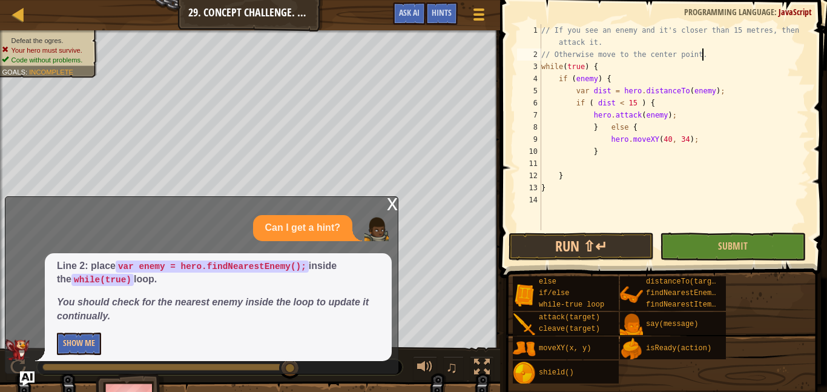
click at [631, 68] on div "// If you see an enemy and it's closer than 15 metres, then attack it. // Other…" at bounding box center [674, 145] width 270 height 242
type textarea "while(true) {"
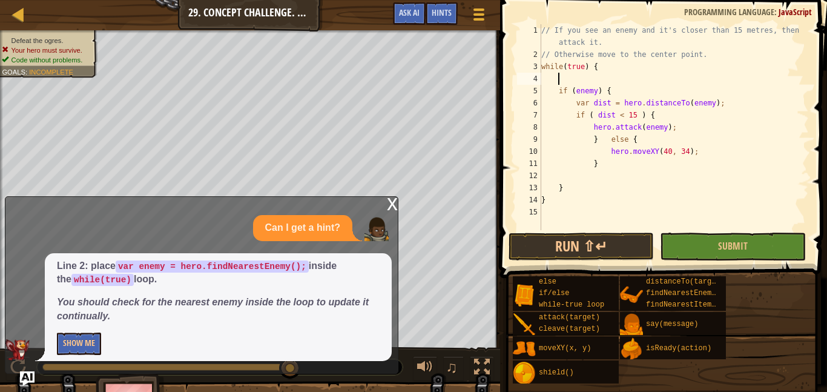
paste textarea "var enemy = hero.findNearestEnemy();"
click at [691, 249] on button "Submit" at bounding box center [732, 247] width 145 height 28
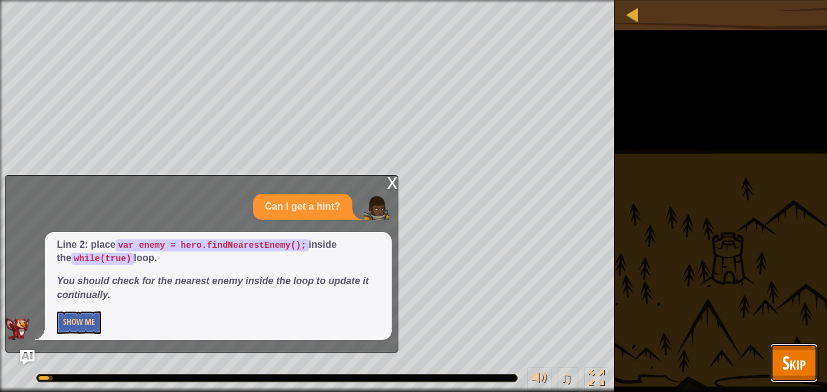
click at [786, 360] on span "Skip" at bounding box center [795, 362] width 24 height 25
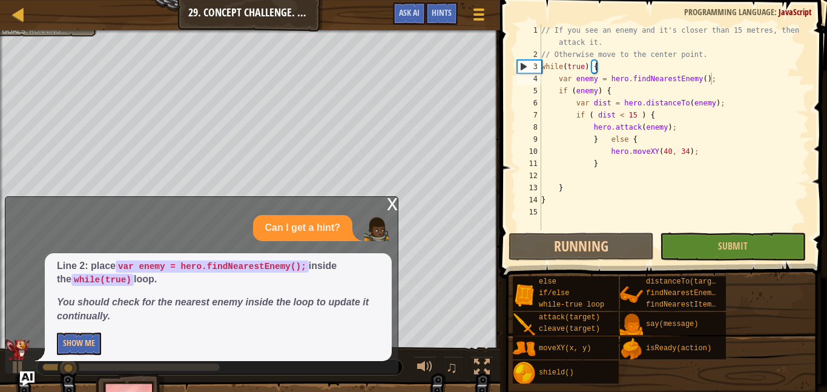
click at [391, 205] on div "x" at bounding box center [392, 203] width 11 height 12
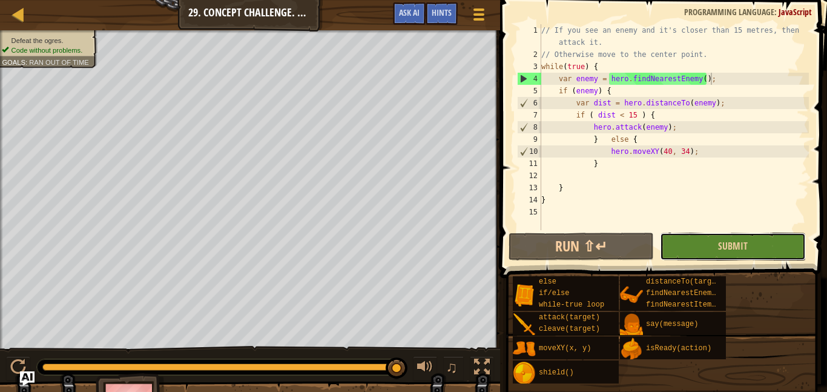
click at [686, 247] on button "Submit" at bounding box center [732, 247] width 145 height 28
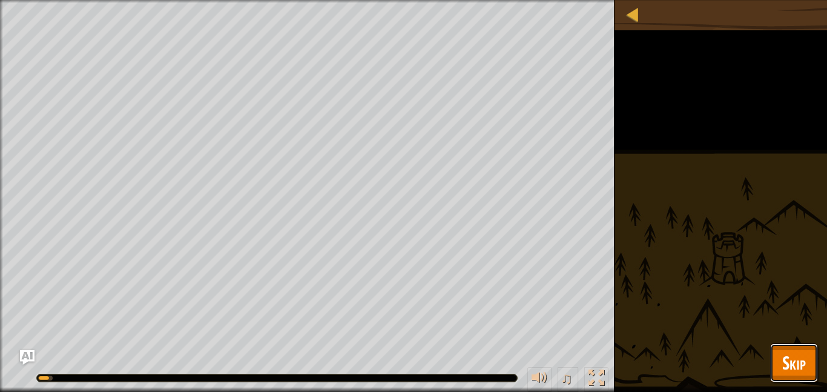
click at [811, 379] on button "Skip" at bounding box center [794, 362] width 48 height 39
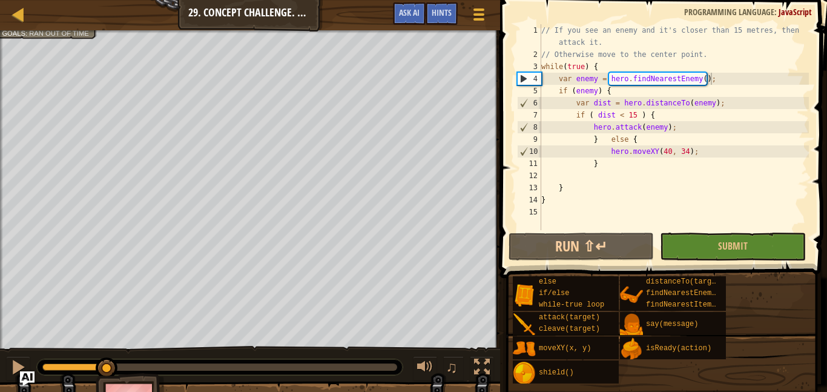
click at [107, 338] on div "Defeat the ogres. Code without problems. Goals : Ran out of time ♫ [PERSON_NAME…" at bounding box center [413, 230] width 827 height 400
click at [419, 19] on button "Ask AI" at bounding box center [409, 13] width 33 height 22
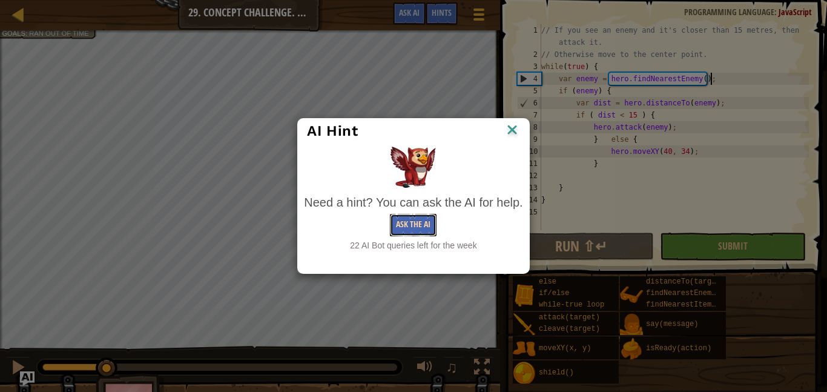
click at [431, 230] on button "Ask the AI" at bounding box center [413, 225] width 47 height 22
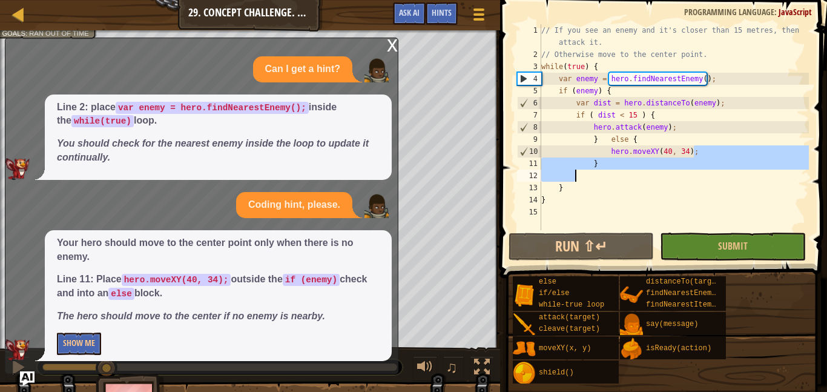
drag, startPoint x: 703, startPoint y: 150, endPoint x: 698, endPoint y: 177, distance: 27.6
click at [698, 177] on div "// If you see an enemy and it's closer than 15 metres, then attack it. // Other…" at bounding box center [674, 145] width 270 height 242
type textarea "}"
click at [698, 177] on div "// If you see an enemy and it's closer than 15 metres, then attack it. // Other…" at bounding box center [674, 127] width 270 height 206
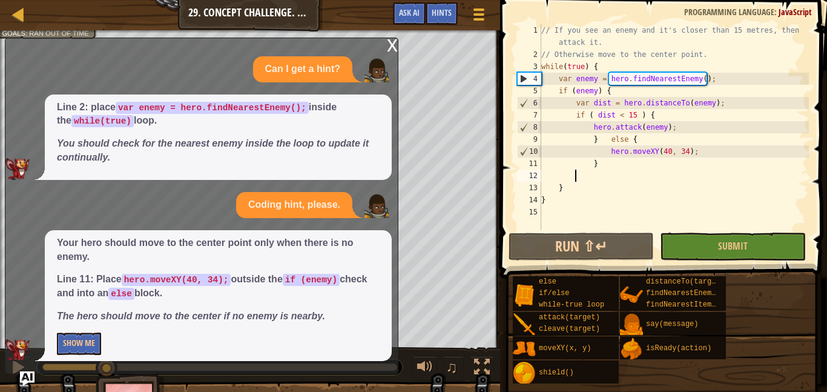
click at [554, 186] on div "// If you see an enemy and it's closer than 15 metres, then attack it. // Other…" at bounding box center [674, 145] width 270 height 242
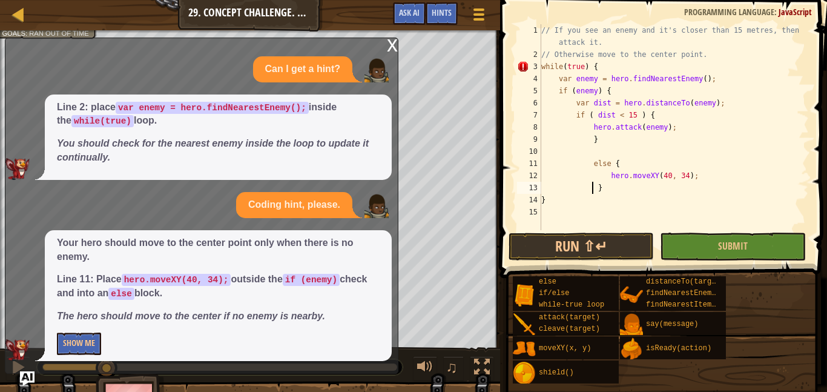
type textarea "}"
type textarea "else {"
click at [592, 164] on div "// If you see an enemy and it's closer than 15 metres, then attack it. // Other…" at bounding box center [674, 145] width 270 height 242
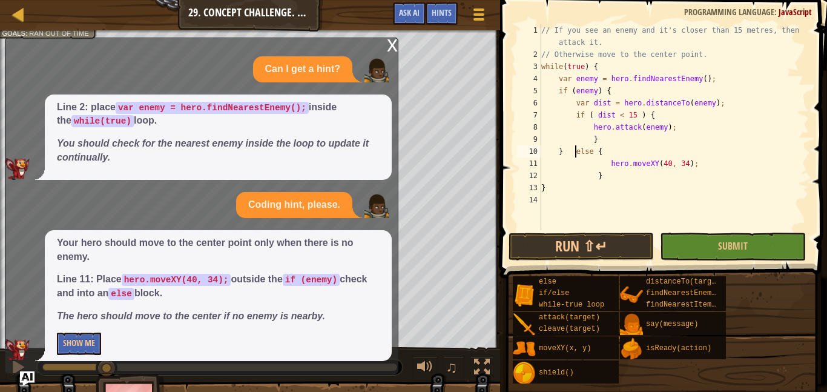
type textarea "} else {"
click at [667, 235] on button "Submit" at bounding box center [732, 247] width 145 height 28
click at [667, 235] on div "Defeat the ogres. Code without problems. Goals : Ran out of time ♫ [PERSON_NAME…" at bounding box center [413, 230] width 827 height 400
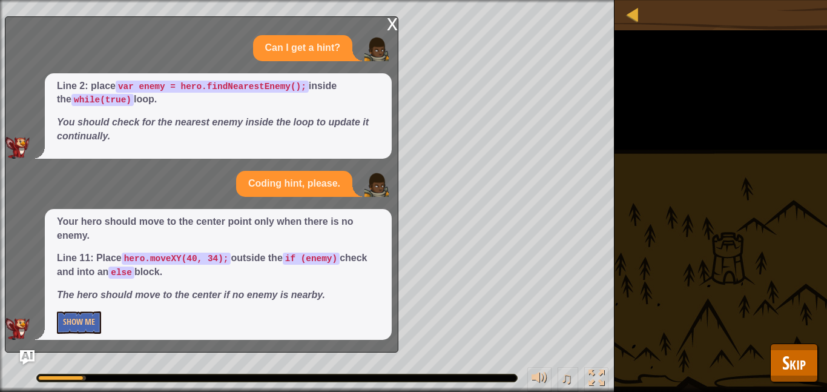
click at [396, 29] on div "x" at bounding box center [392, 23] width 11 height 12
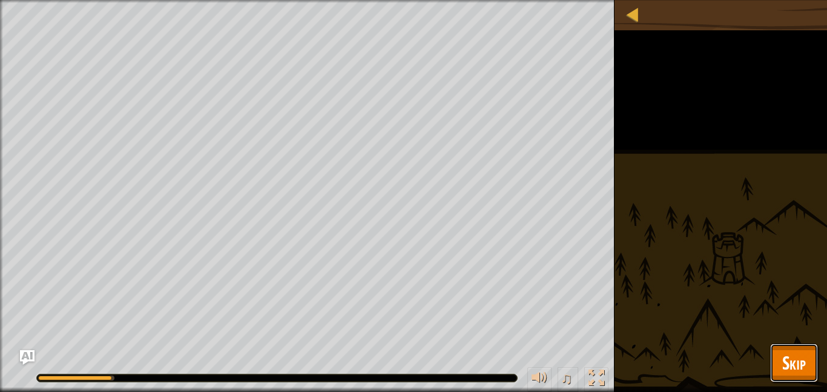
click at [781, 380] on button "Skip" at bounding box center [794, 362] width 48 height 39
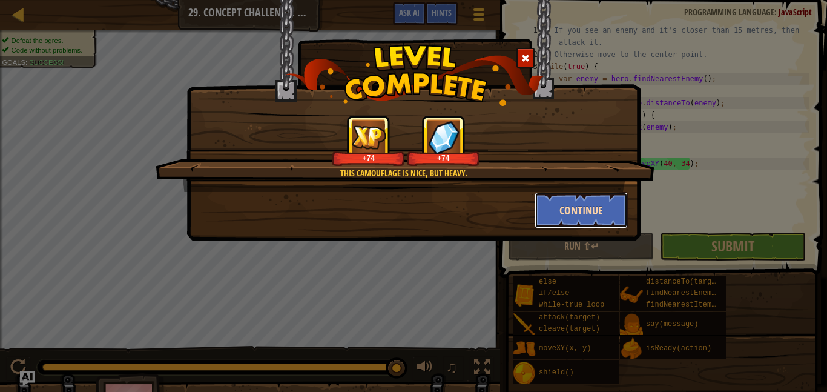
click at [550, 203] on button "Continue" at bounding box center [582, 210] width 94 height 36
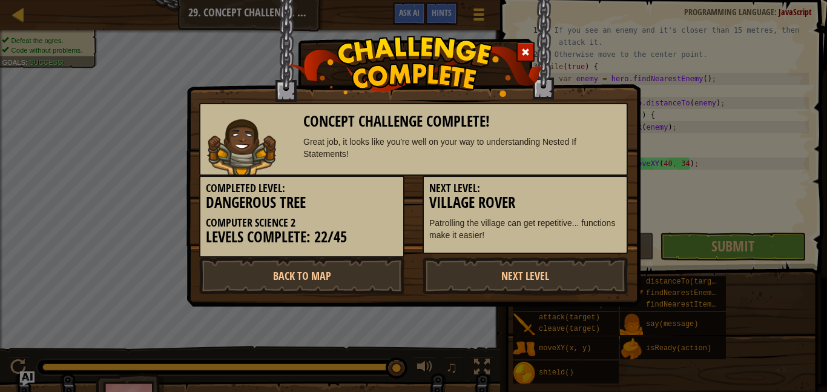
click at [560, 211] on div "Next Level: Village Rover Patrolling the village can get repetitive... function…" at bounding box center [525, 215] width 205 height 78
click at [482, 268] on link "Next Level" at bounding box center [525, 275] width 205 height 36
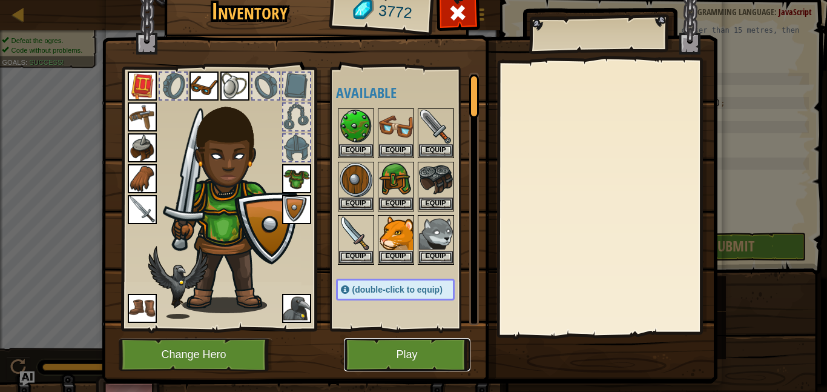
click at [406, 348] on button "Play" at bounding box center [407, 354] width 127 height 33
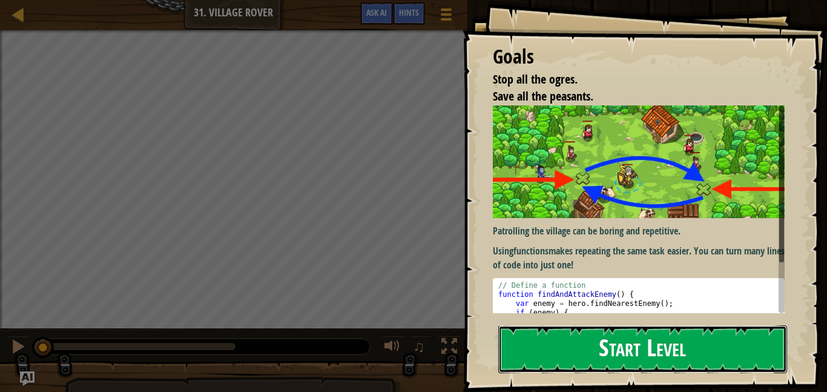
click at [591, 356] on button "Start Level" at bounding box center [643, 349] width 289 height 48
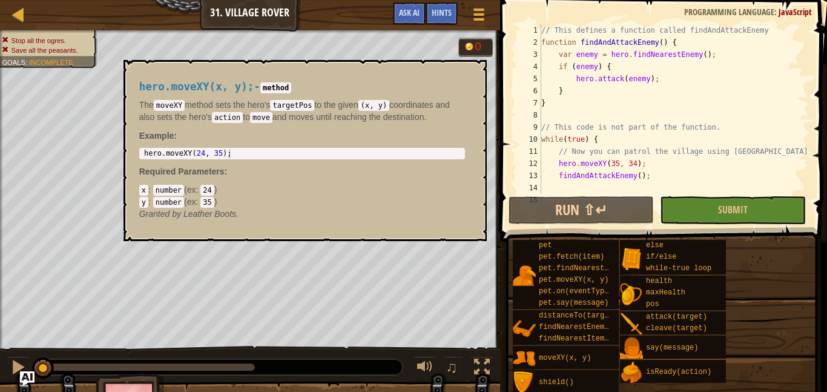
scroll to position [73, 0]
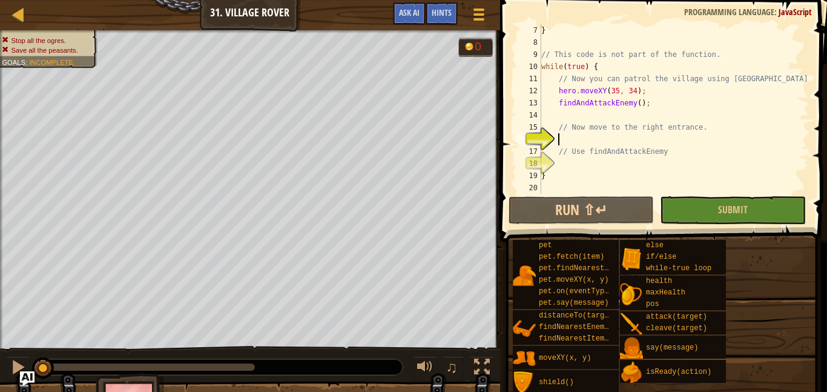
type textarea "// Now move to the right entrance."
type textarea "// This code is not part of the function."
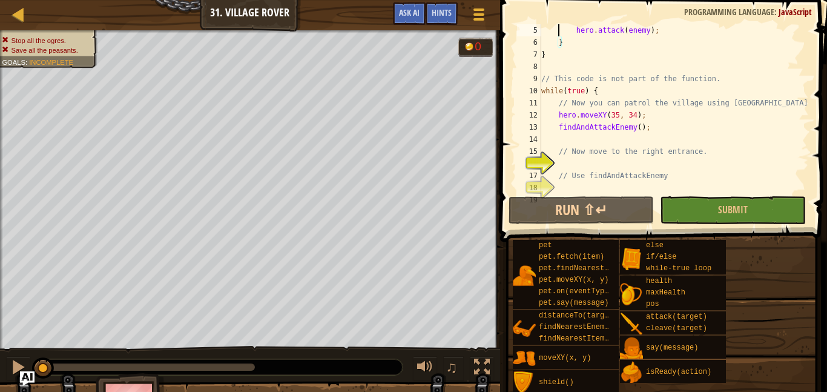
scroll to position [0, 0]
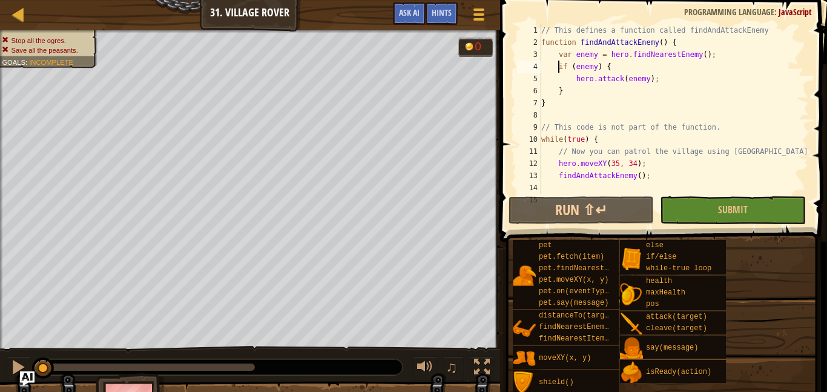
type textarea "}"
type textarea "findAndAttackEnemy();"
type textarea "// Now move to the right entrance."
type textarea "// Use findAndAttackEnemy"
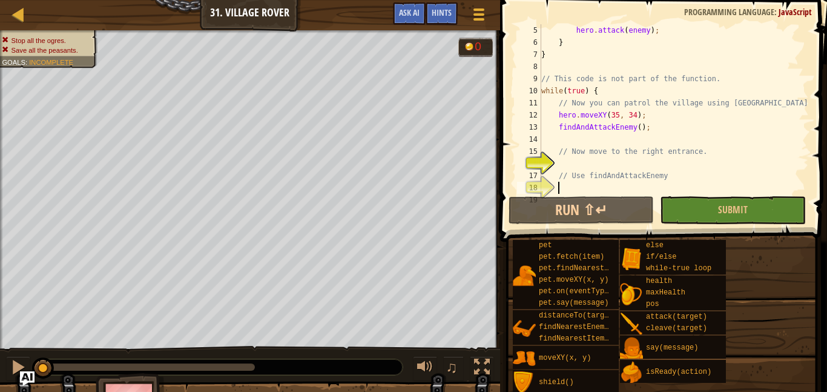
scroll to position [48, 0]
type textarea "// Use findAndAttackEnemy"
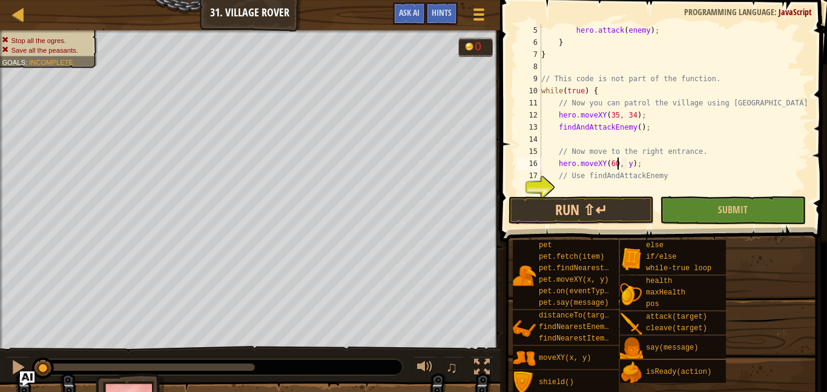
scroll to position [5, 11]
type textarea "hero.moveXY(60, 31);"
click at [588, 185] on div "hero . attack ( enemy ) ; } } // This code is not part of the function. while (…" at bounding box center [674, 121] width 270 height 194
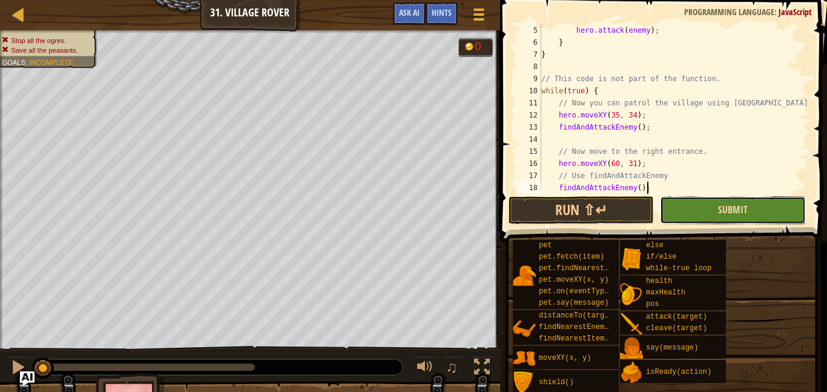
click at [731, 205] on span "Submit" at bounding box center [733, 209] width 30 height 13
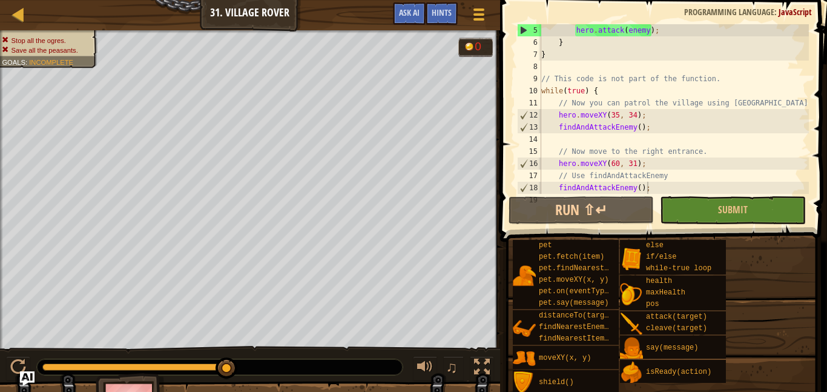
click at [585, 75] on div "hero . attack ( enemy ) ; } } // This code is not part of the function. while (…" at bounding box center [674, 121] width 270 height 194
type textarea "// This code is not part of the function."
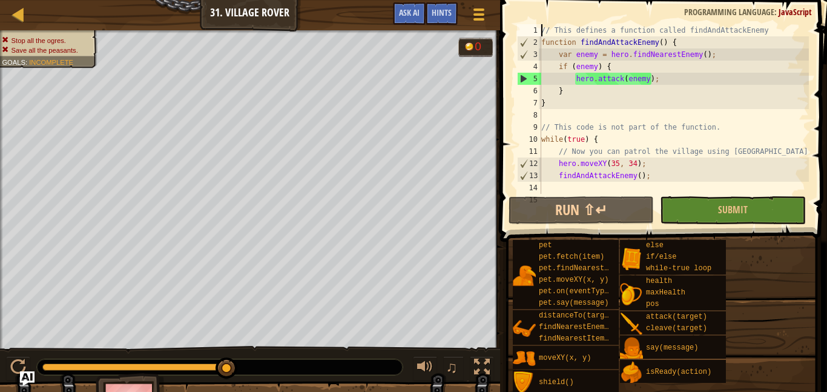
scroll to position [0, 0]
type textarea "}"
type textarea "findAndAttackEnemy();"
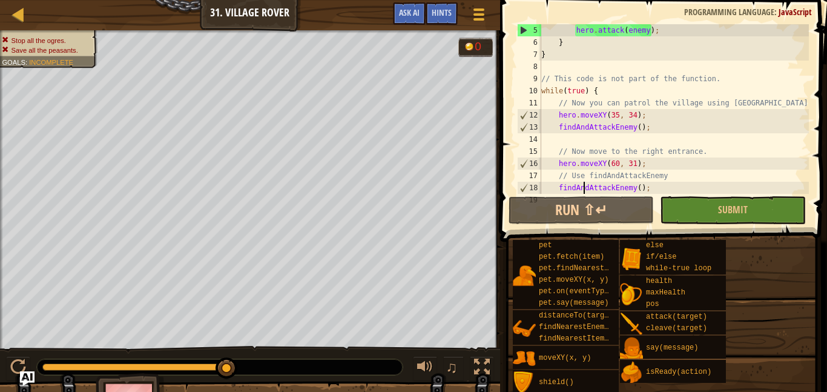
type textarea "}"
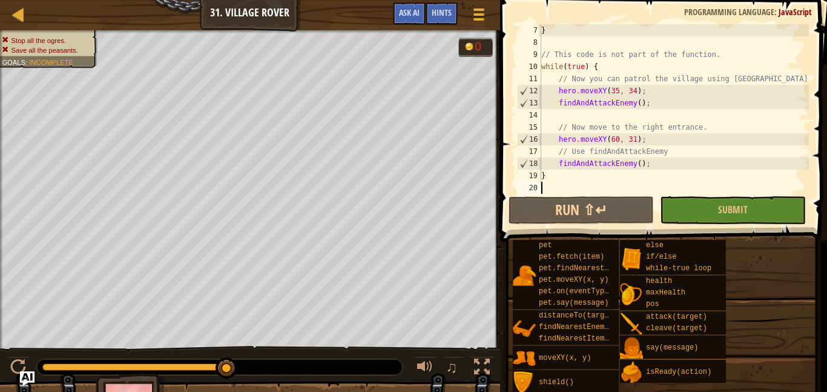
scroll to position [73, 0]
click at [419, 16] on span "Ask AI" at bounding box center [409, 13] width 21 height 12
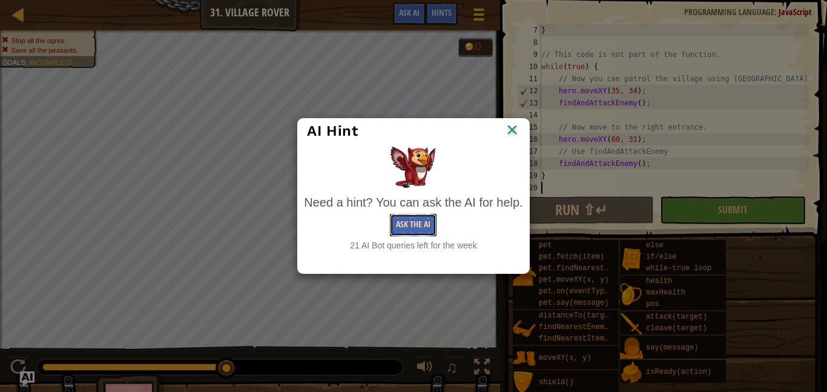
click at [404, 214] on button "Ask the AI" at bounding box center [413, 225] width 47 height 22
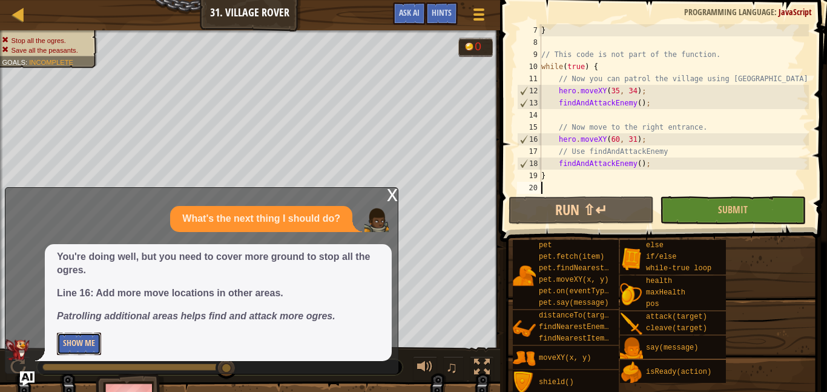
click at [93, 335] on button "Show Me" at bounding box center [79, 344] width 44 height 22
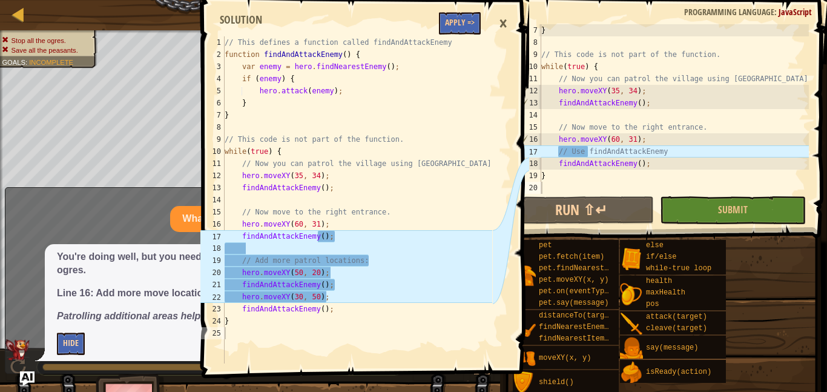
click at [93, 335] on p "Hide" at bounding box center [218, 344] width 323 height 22
click at [83, 338] on button "Hide" at bounding box center [71, 344] width 28 height 22
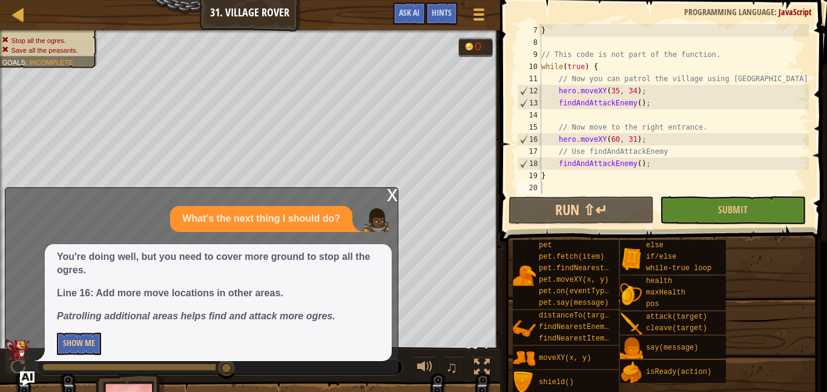
click at [396, 200] on div "x" at bounding box center [392, 194] width 11 height 12
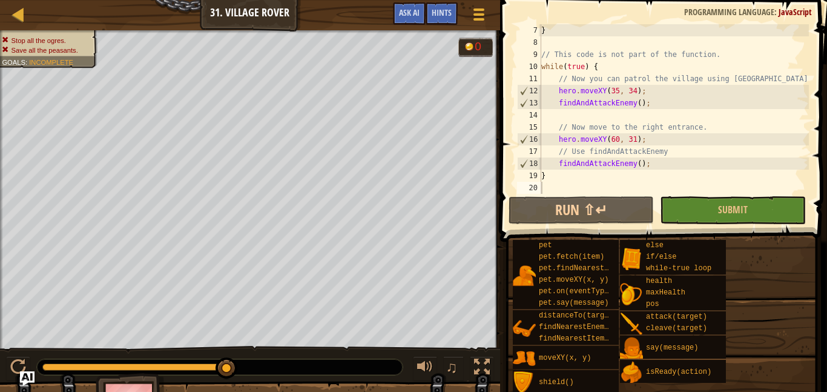
click at [658, 140] on div "} // This code is not part of the function. while ( true ) { // Now you can pat…" at bounding box center [674, 121] width 270 height 194
type textarea "findAndAttackEnemy();"
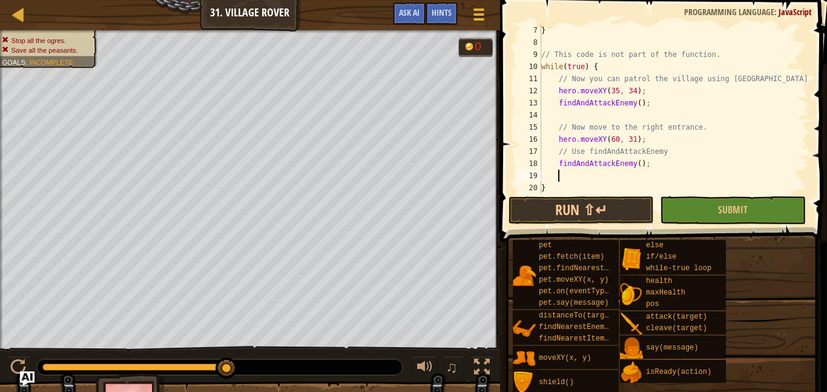
scroll to position [5, 2]
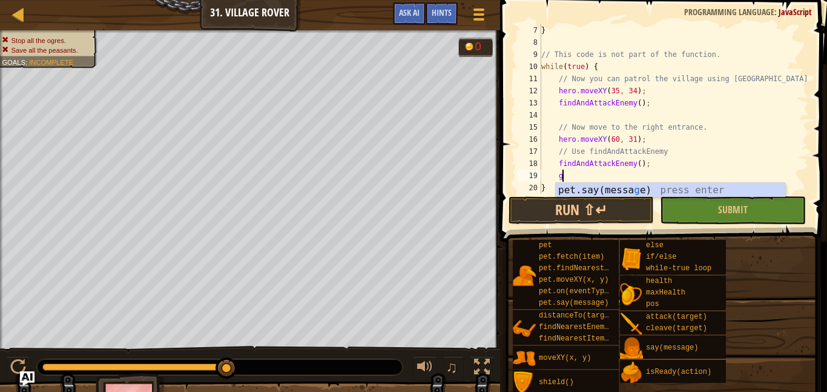
type textarea "g"
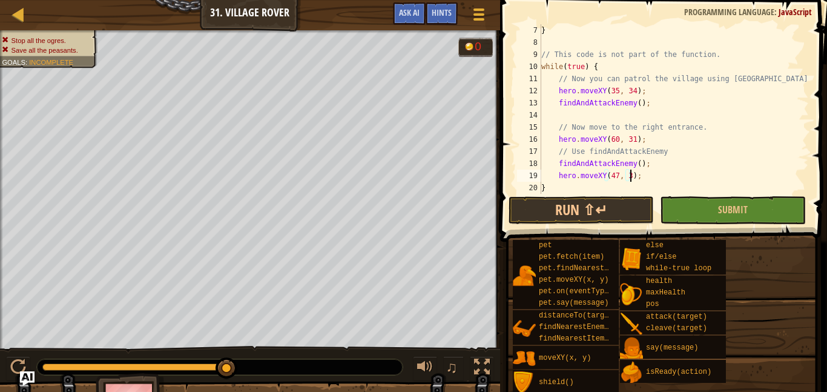
scroll to position [5, 13]
click at [713, 210] on button "Submit" at bounding box center [732, 210] width 145 height 28
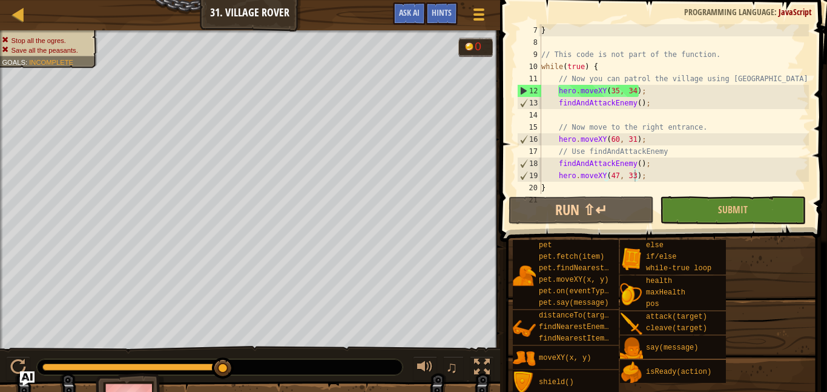
type textarea "hero.moveXY(60, 31);"
drag, startPoint x: 645, startPoint y: 137, endPoint x: 557, endPoint y: 136, distance: 87.8
click at [557, 136] on div "} // This code is not part of the function. while ( true ) { // Now you can pat…" at bounding box center [674, 121] width 270 height 194
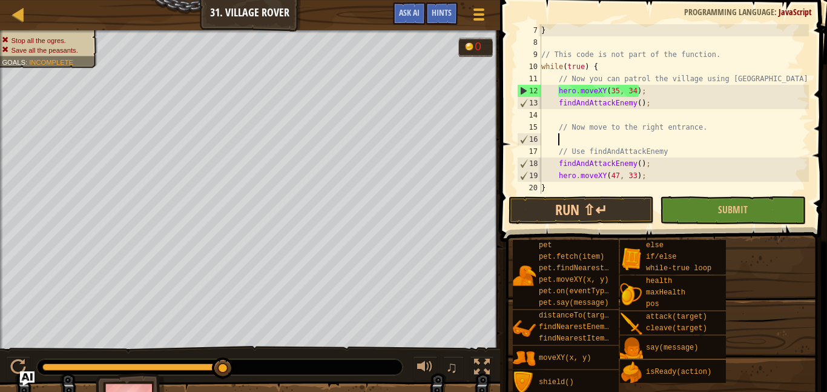
scroll to position [5, 2]
click at [650, 174] on div "} // This code is not part of the function. while ( true ) { // Now you can pat…" at bounding box center [674, 121] width 270 height 194
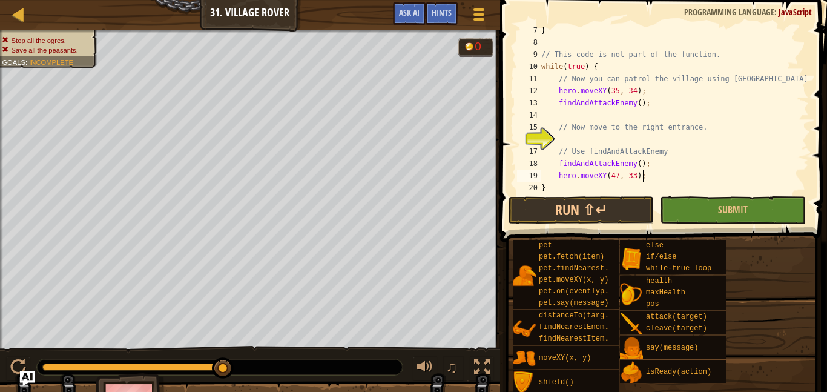
type textarea "}"
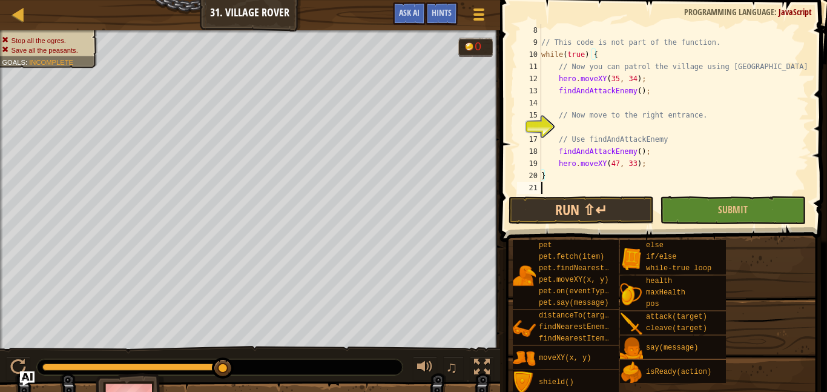
scroll to position [85, 0]
type textarea "// Use findAndAttackEnemy"
paste textarea "hero.moveXY(60, 31);"
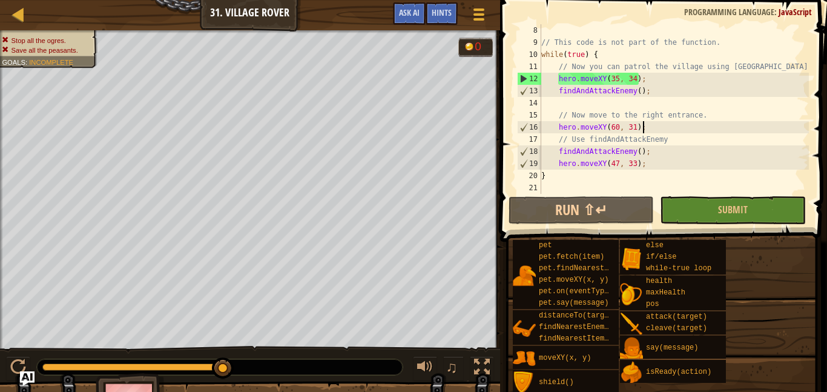
click at [669, 163] on div "// This code is not part of the function. while ( true ) { // Now you can patro…" at bounding box center [674, 121] width 270 height 194
type textarea "hero.moveXY(47, 33);"
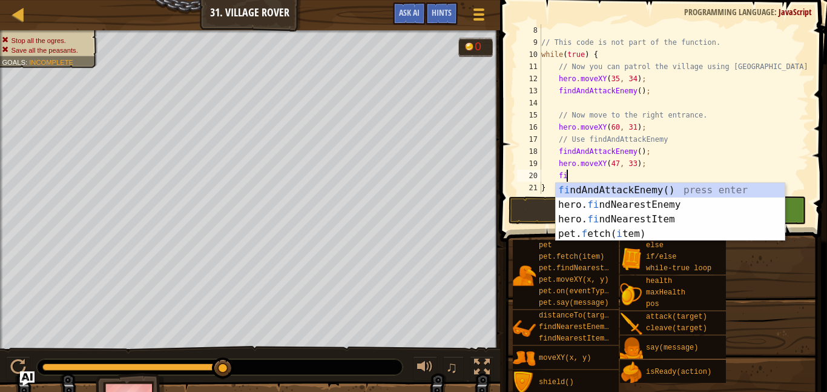
type textarea "fin"
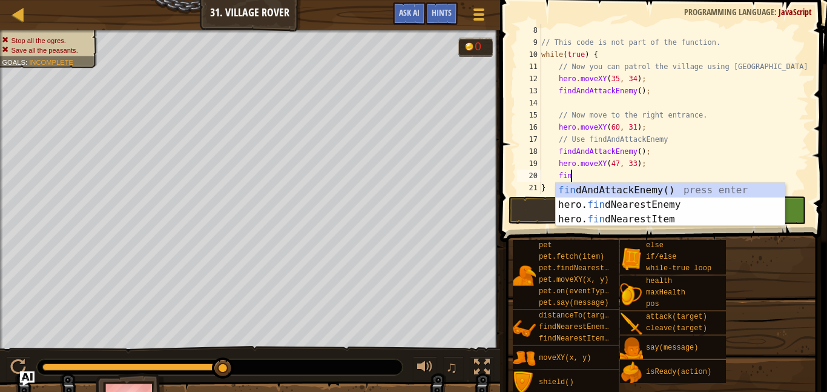
scroll to position [5, 2]
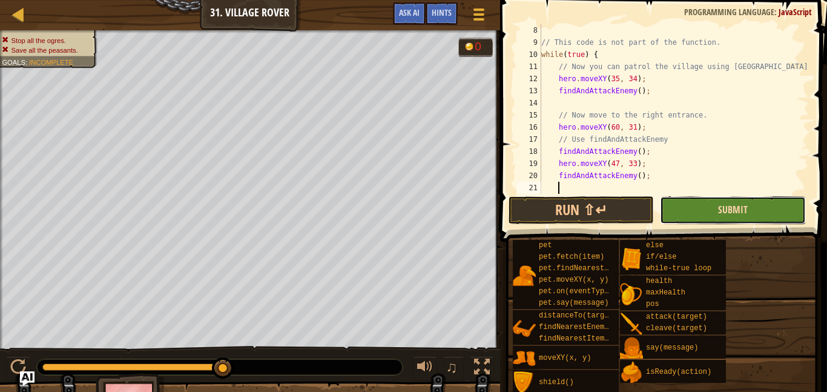
click at [732, 204] on span "Submit" at bounding box center [733, 209] width 30 height 13
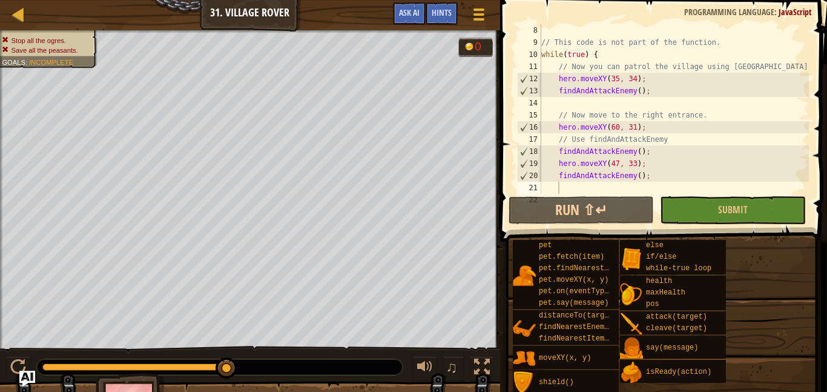
click at [22, 382] on img "Ask AI" at bounding box center [27, 379] width 16 height 16
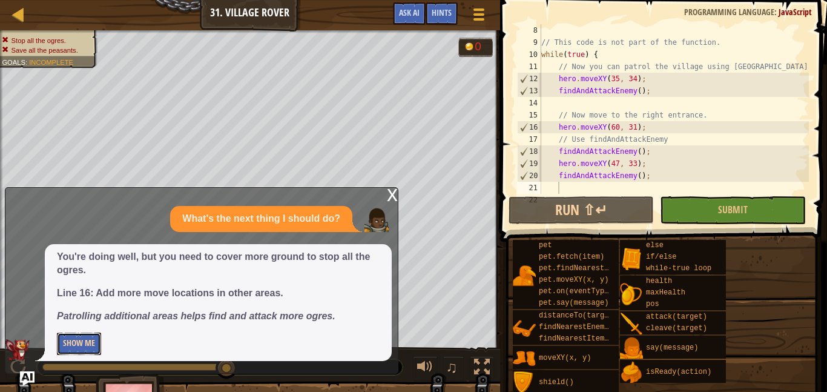
click at [65, 342] on button "Show Me" at bounding box center [79, 344] width 44 height 22
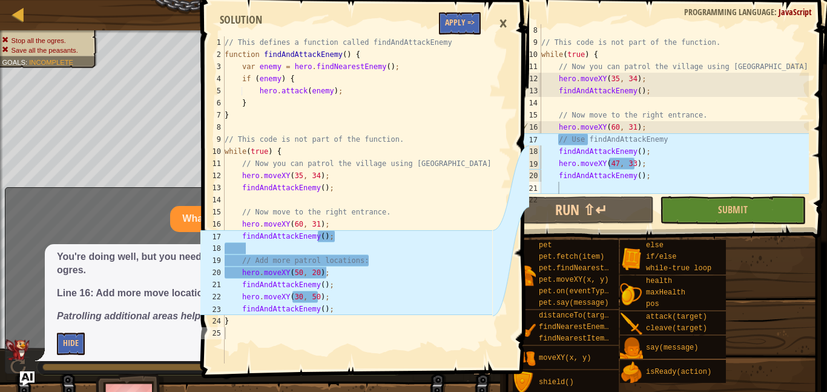
click at [631, 158] on div "// This code is not part of the function. while ( true ) { // Now you can patro…" at bounding box center [674, 121] width 270 height 194
click at [656, 161] on div "// This code is not part of the function. while ( true ) { // Now you can patro…" at bounding box center [674, 121] width 270 height 194
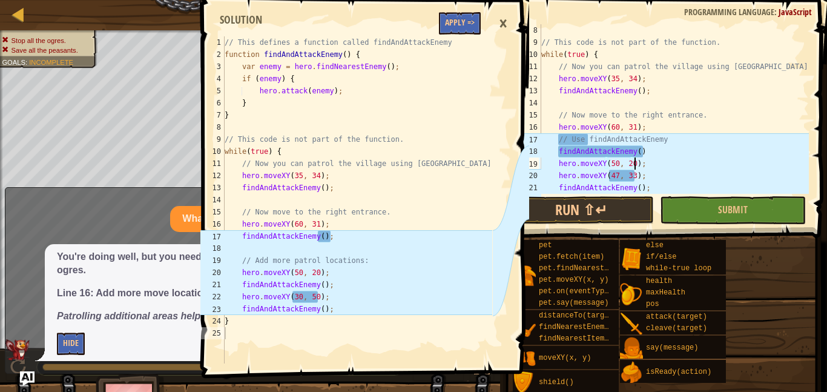
scroll to position [5, 13]
type textarea "findAndAttackEnemy();"
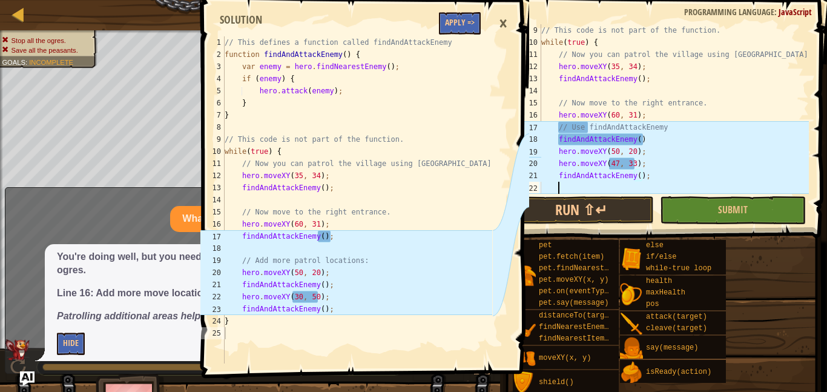
scroll to position [5, 2]
type textarea "}"
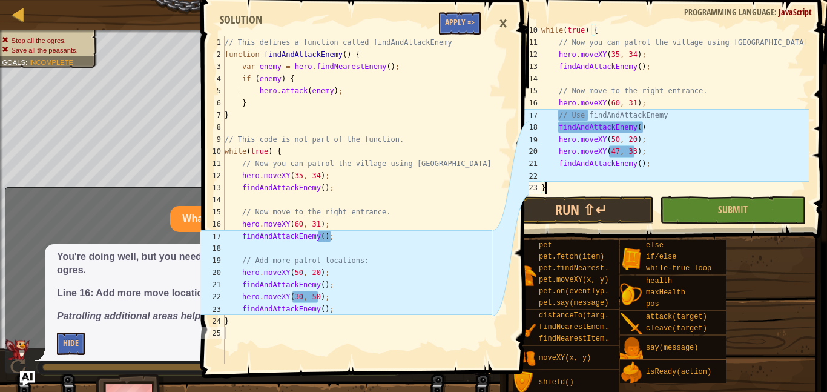
scroll to position [5, 0]
type textarea "hero.moveXY(50, 20);"
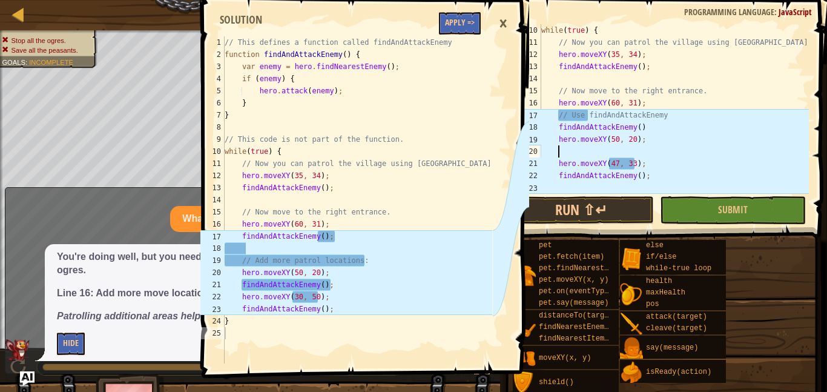
type textarea "r"
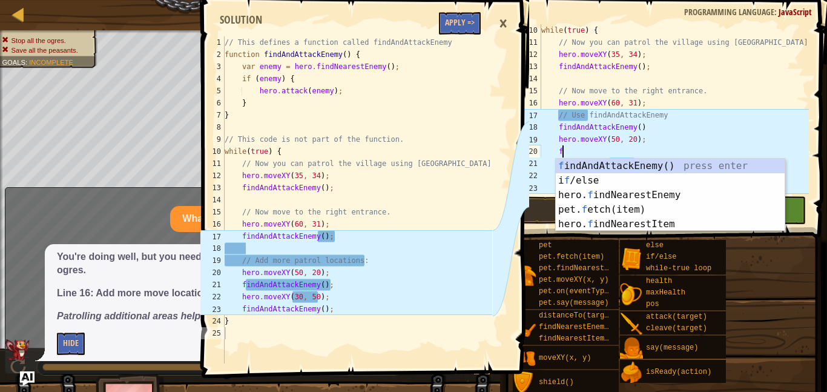
type textarea "fi"
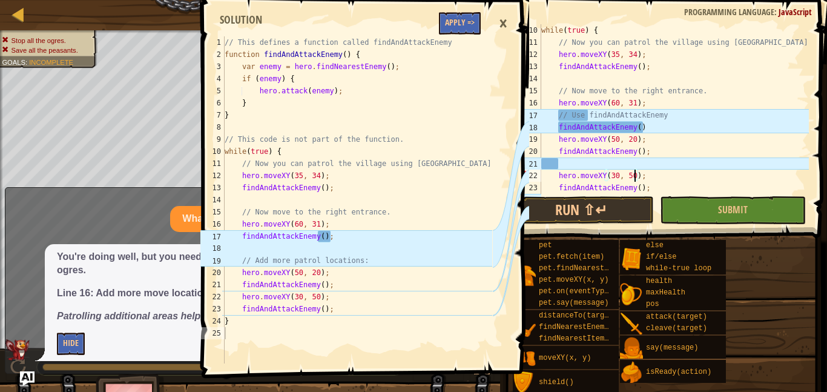
scroll to position [5, 13]
click at [555, 175] on div "while ( true ) { // Now you can patrol the village using findAndAttackEnemy her…" at bounding box center [674, 121] width 270 height 194
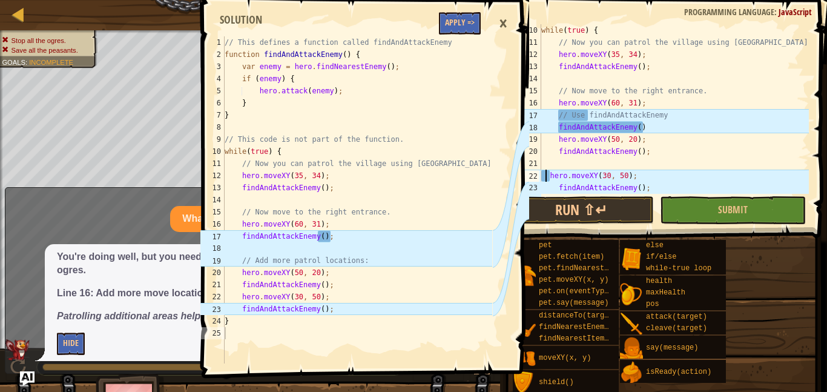
scroll to position [5, 12]
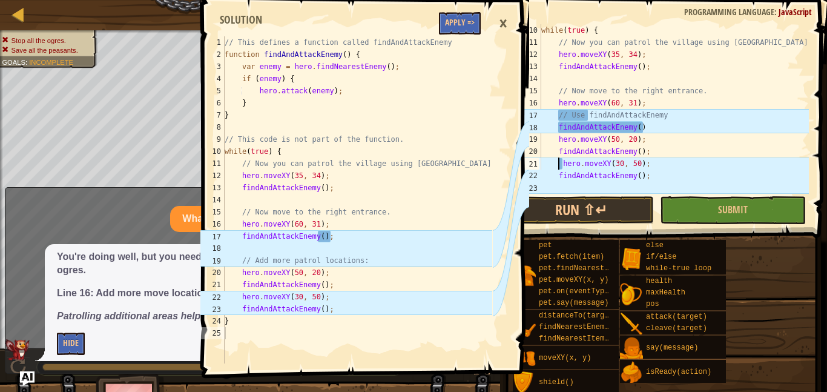
click at [570, 128] on div "while ( true ) { // Now you can patrol the village using findAndAttackEnemy her…" at bounding box center [674, 121] width 270 height 194
click at [704, 209] on button "Submit" at bounding box center [732, 210] width 145 height 28
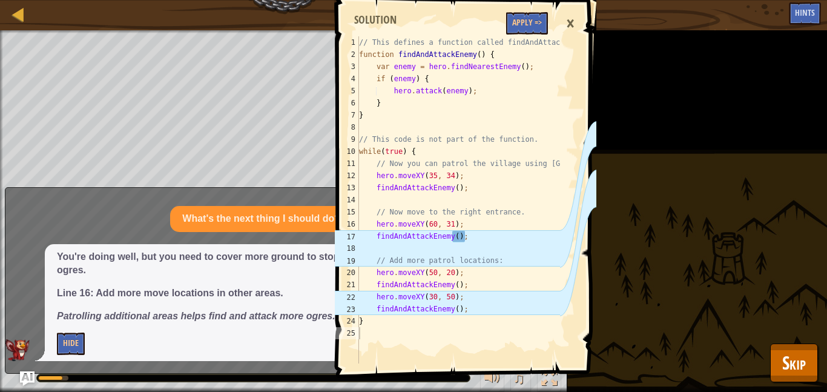
click at [566, 25] on div "×" at bounding box center [570, 24] width 21 height 28
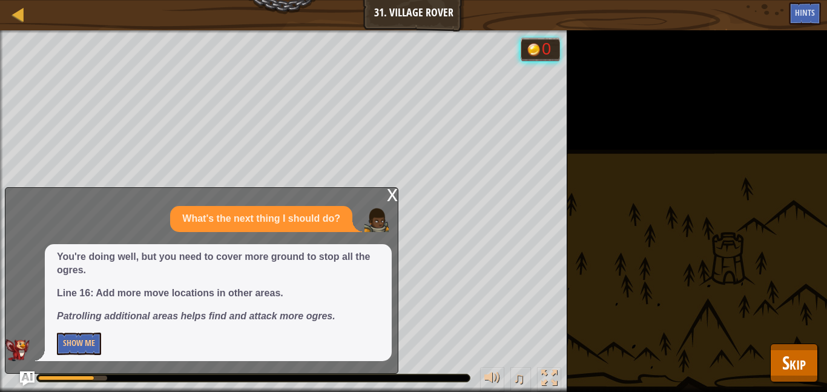
click at [387, 195] on div "x" at bounding box center [392, 194] width 11 height 12
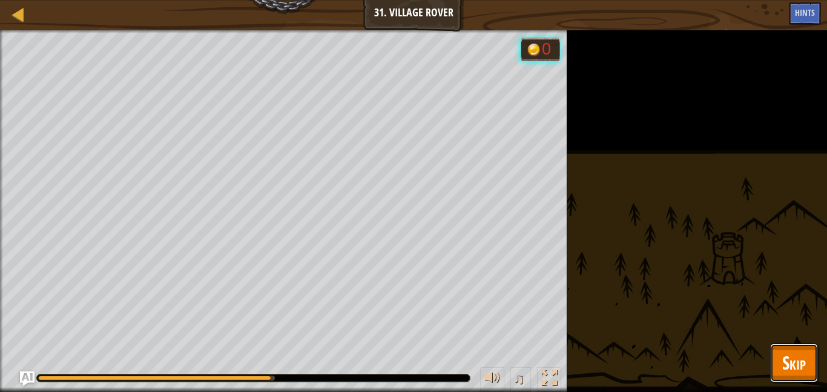
click at [776, 378] on button "Skip" at bounding box center [794, 362] width 48 height 39
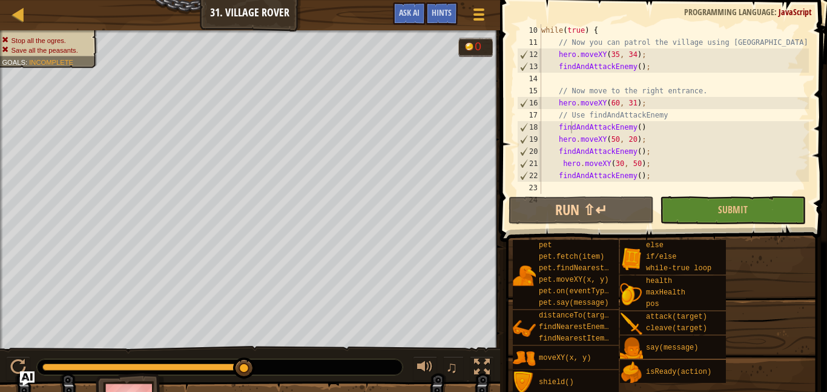
click at [616, 139] on div "while ( true ) { // Now you can patrol the village using findAndAttackEnemy her…" at bounding box center [674, 121] width 270 height 194
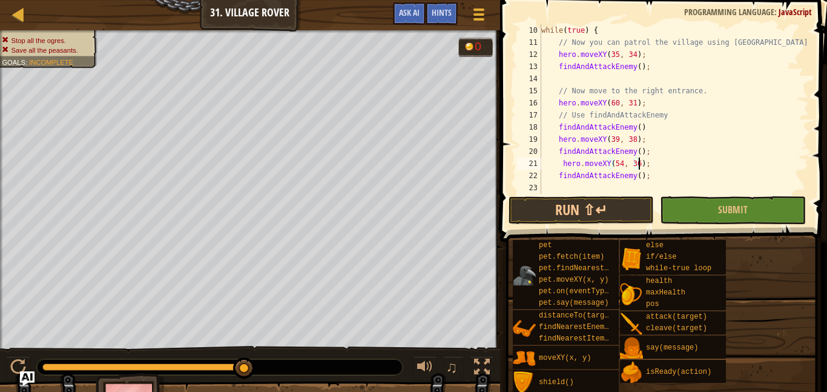
scroll to position [5, 14]
click at [744, 197] on button "Submit" at bounding box center [732, 210] width 145 height 28
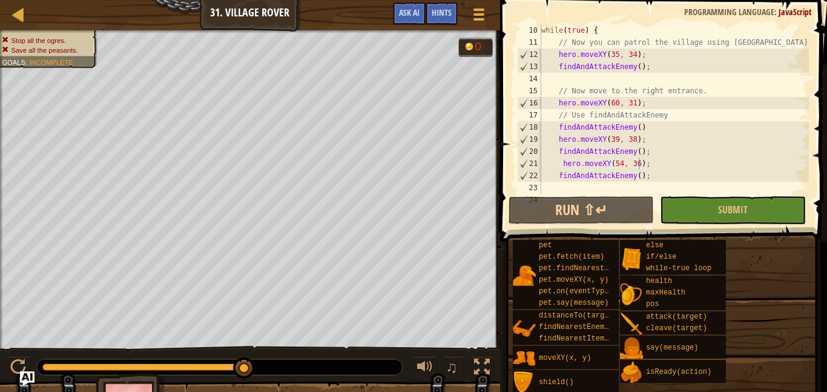
click at [620, 136] on div "while ( true ) { // Now you can patrol the village using findAndAttackEnemy her…" at bounding box center [674, 121] width 270 height 194
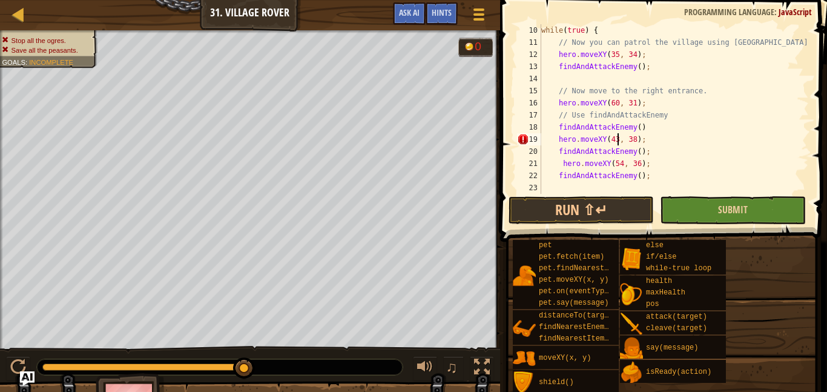
scroll to position [5, 11]
type textarea "hero.moveXY(43, 38);"
click at [715, 219] on button "Submit" at bounding box center [732, 210] width 145 height 28
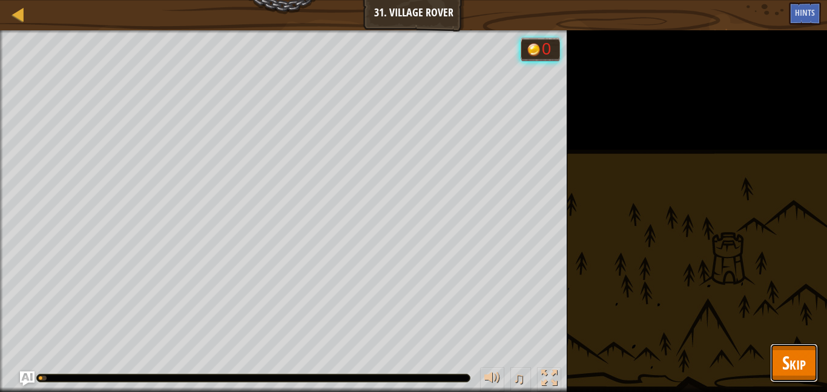
click at [798, 353] on span "Skip" at bounding box center [795, 362] width 24 height 25
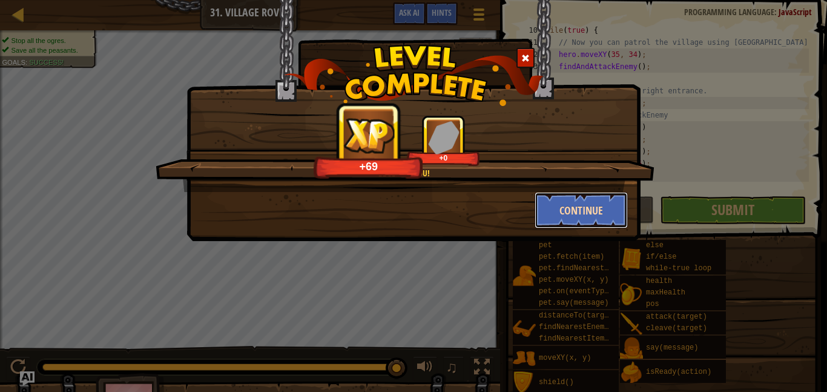
click at [592, 224] on button "Continue" at bounding box center [582, 210] width 94 height 36
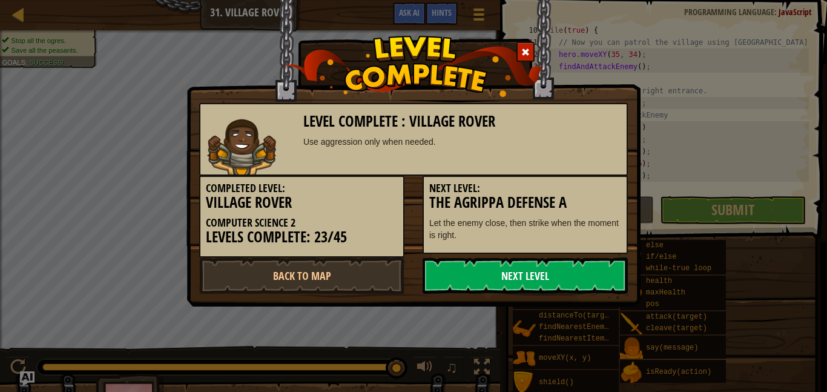
click at [469, 279] on link "Next Level" at bounding box center [525, 275] width 205 height 36
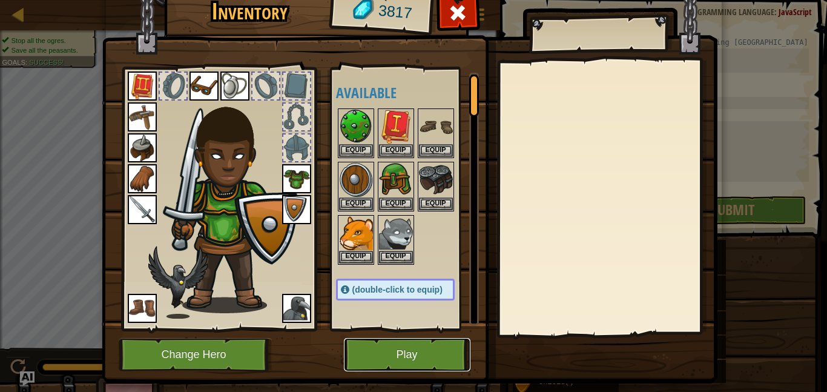
click at [404, 347] on button "Play" at bounding box center [407, 354] width 127 height 33
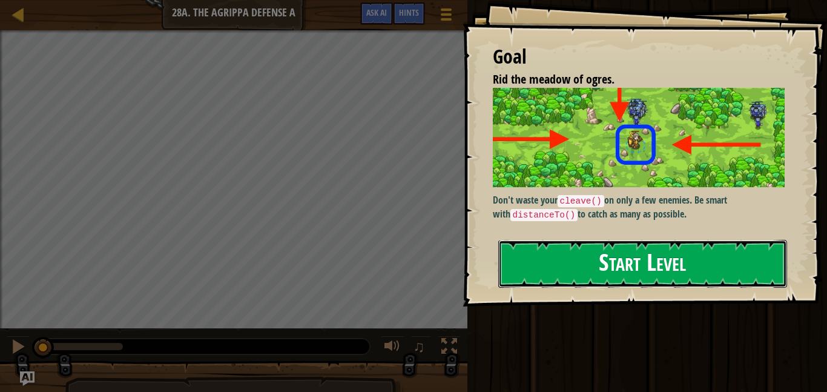
click at [564, 280] on button "Start Level" at bounding box center [643, 264] width 289 height 48
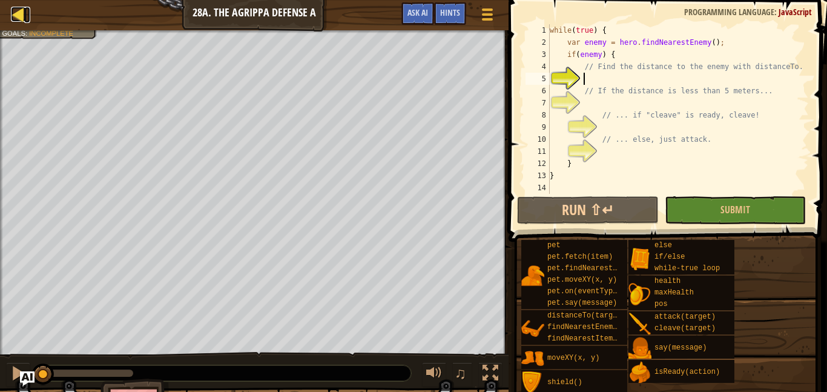
click at [20, 20] on div at bounding box center [18, 14] width 15 height 15
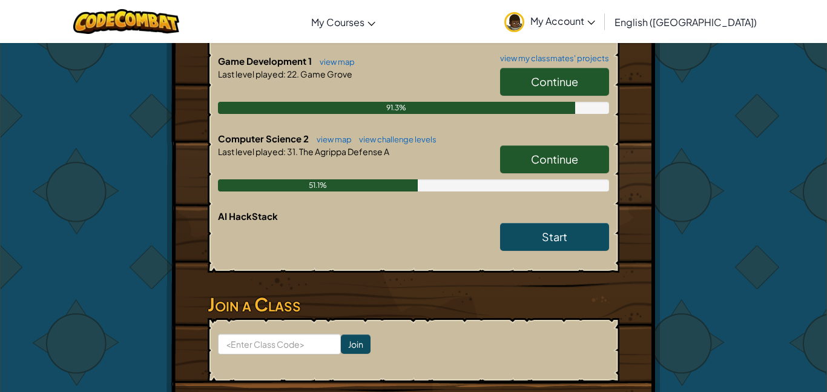
scroll to position [384, 0]
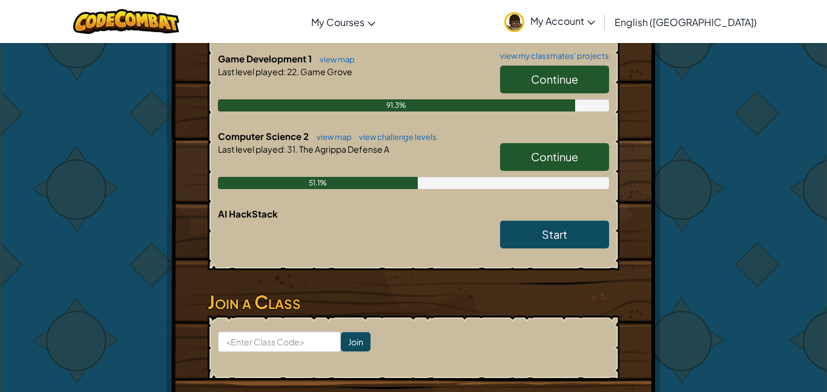
click at [542, 150] on span "Continue" at bounding box center [554, 157] width 47 height 14
